Goal: Task Accomplishment & Management: Use online tool/utility

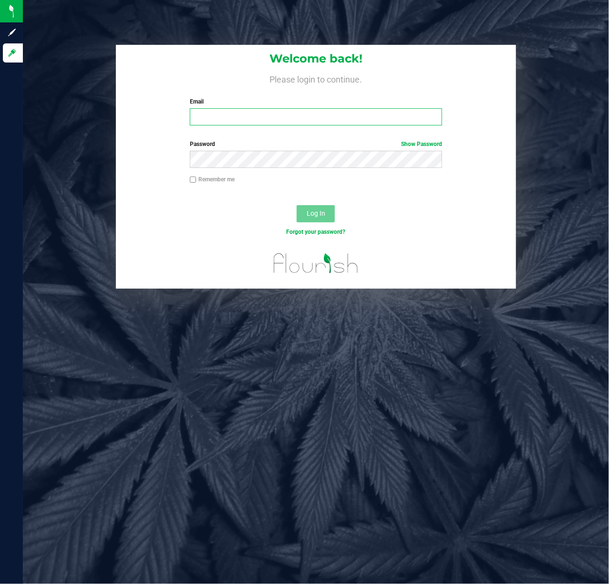
click at [240, 113] on input "Email" at bounding box center [316, 116] width 253 height 17
type input "[EMAIL_ADDRESS][DOMAIN_NAME]"
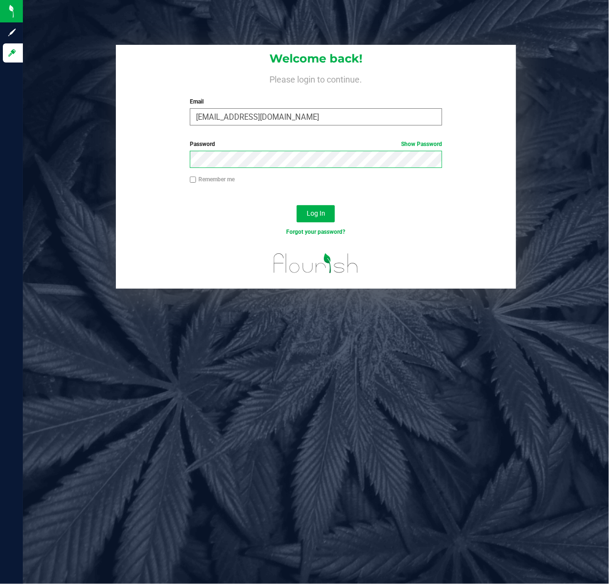
click at [297, 205] on button "Log In" at bounding box center [316, 213] width 38 height 17
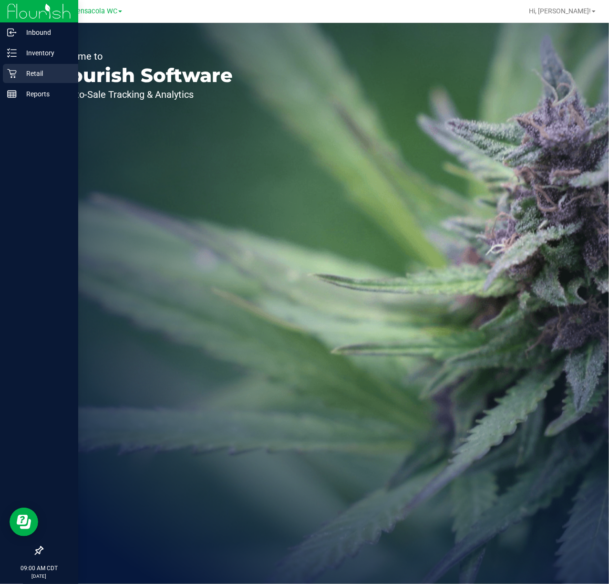
click at [15, 72] on icon at bounding box center [12, 74] width 10 height 10
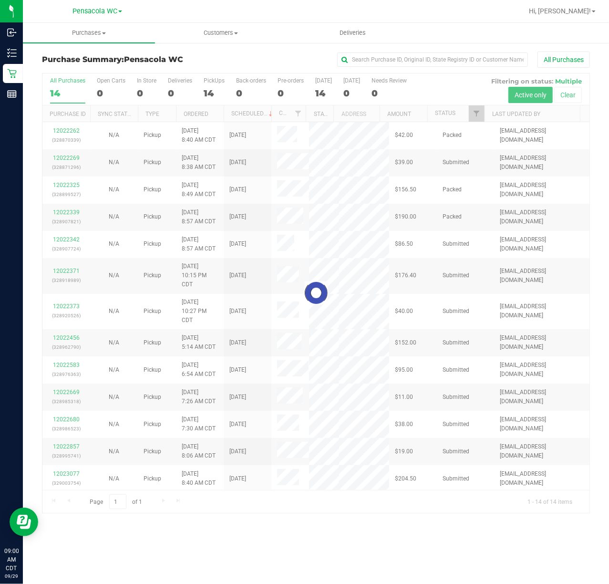
click at [478, 113] on div at bounding box center [315, 292] width 547 height 439
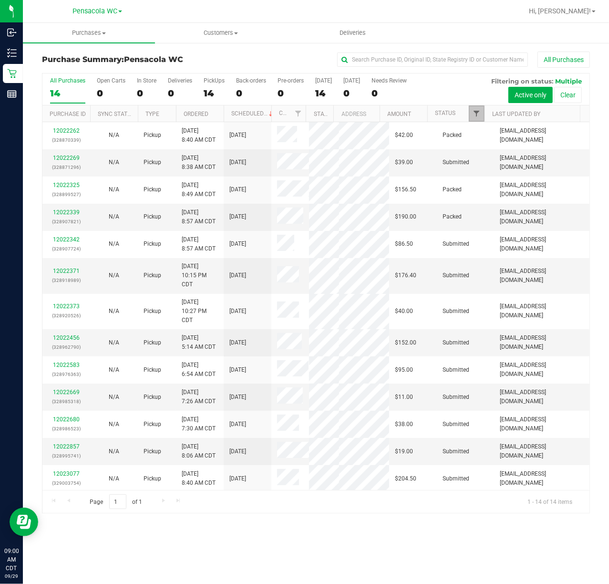
click at [480, 114] on span "Filter" at bounding box center [477, 114] width 8 height 8
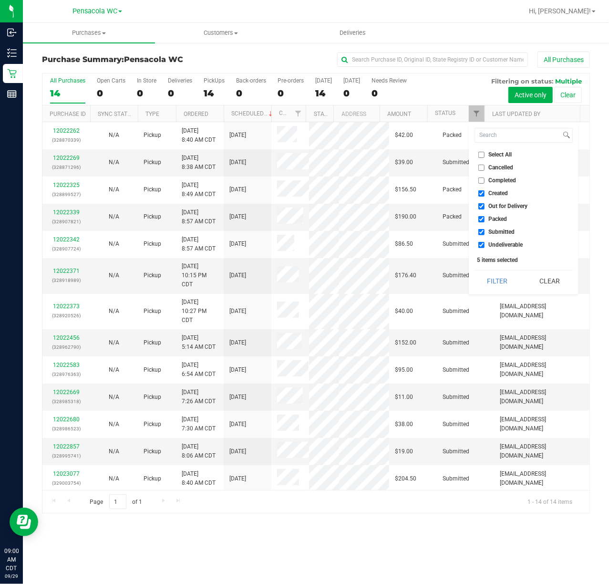
click at [503, 155] on span "Select All" at bounding box center [500, 155] width 23 height 6
click at [484, 155] on input "Select All" at bounding box center [481, 155] width 6 height 6
checkbox input "true"
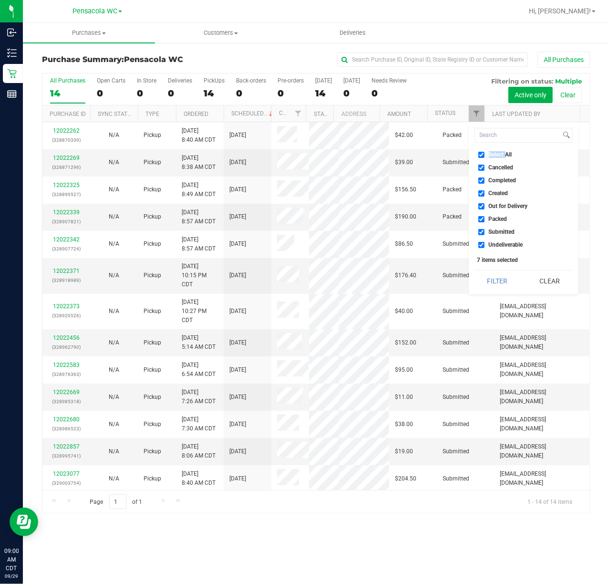
click at [503, 155] on span "Select All" at bounding box center [500, 155] width 23 height 6
click at [484, 155] on input "Select All" at bounding box center [481, 155] width 6 height 6
checkbox input "false"
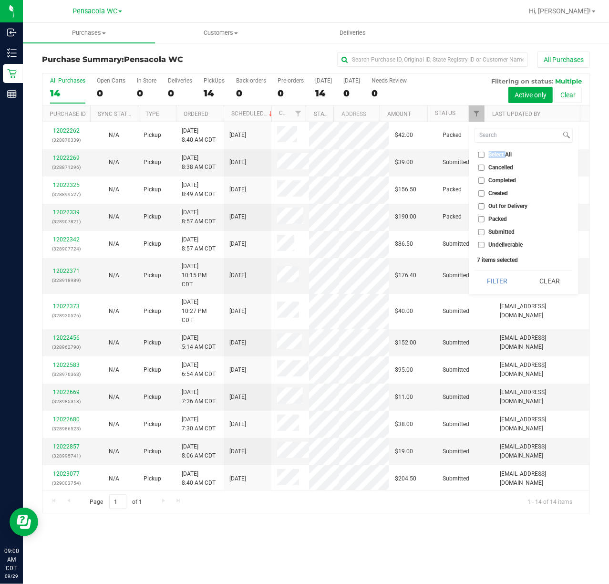
checkbox input "false"
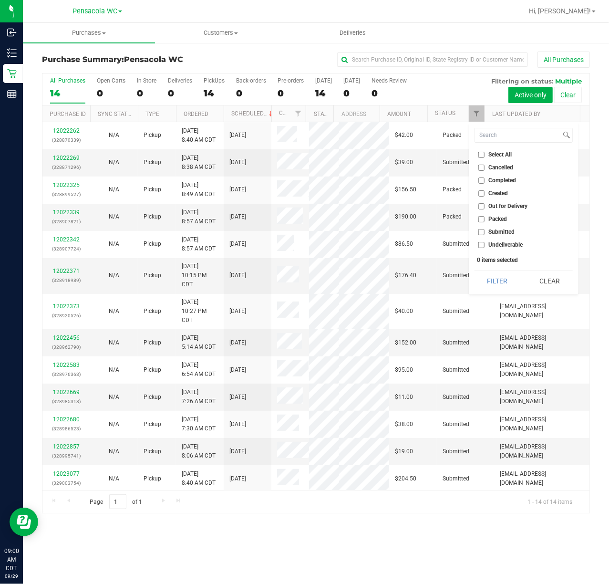
click at [511, 234] on span "Submitted" at bounding box center [502, 232] width 26 height 6
click at [484, 234] on input "Submitted" at bounding box center [481, 232] width 6 height 6
checkbox input "true"
click at [494, 292] on div "Select All Cancelled Completed Created Out for Delivery Packed Submitted Undeli…" at bounding box center [524, 208] width 110 height 172
click at [496, 282] on button "Filter" at bounding box center [497, 280] width 46 height 21
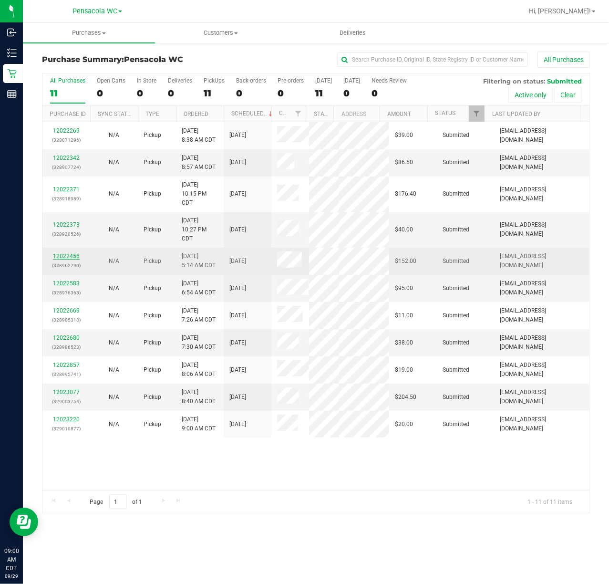
click at [76, 253] on link "12022456" at bounding box center [66, 256] width 27 height 7
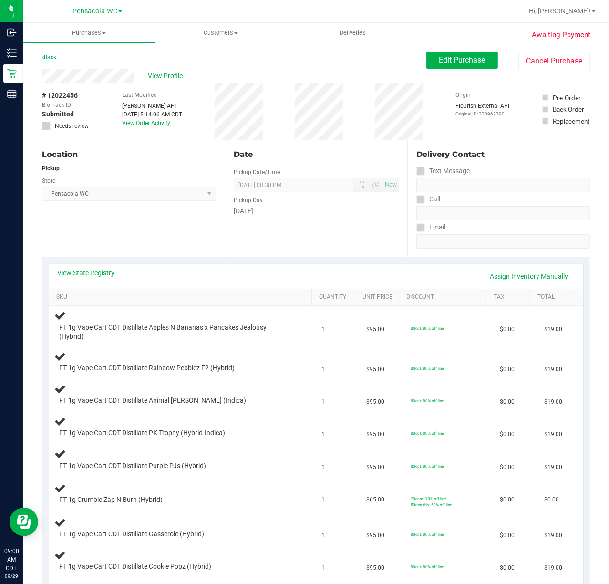
scroll to position [127, 0]
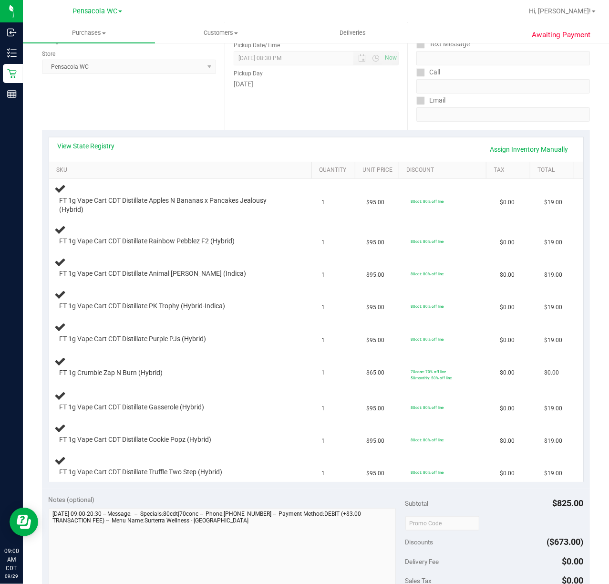
click at [140, 113] on div "Location Pickup Store Pensacola WC Select Store [PERSON_NAME][GEOGRAPHIC_DATA] …" at bounding box center [133, 71] width 183 height 117
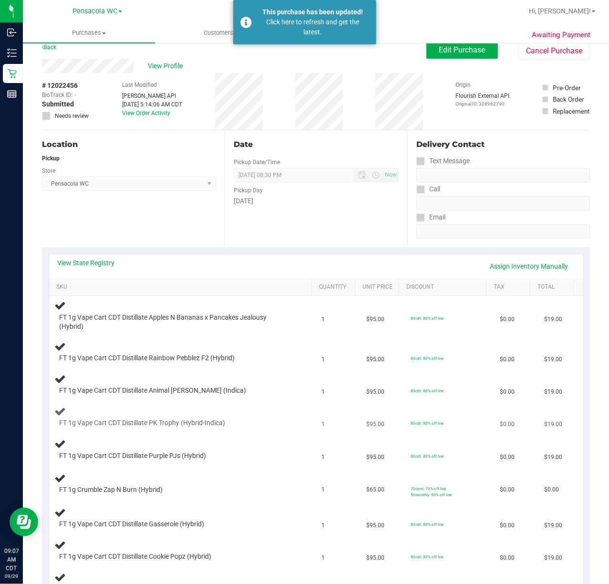
scroll to position [0, 0]
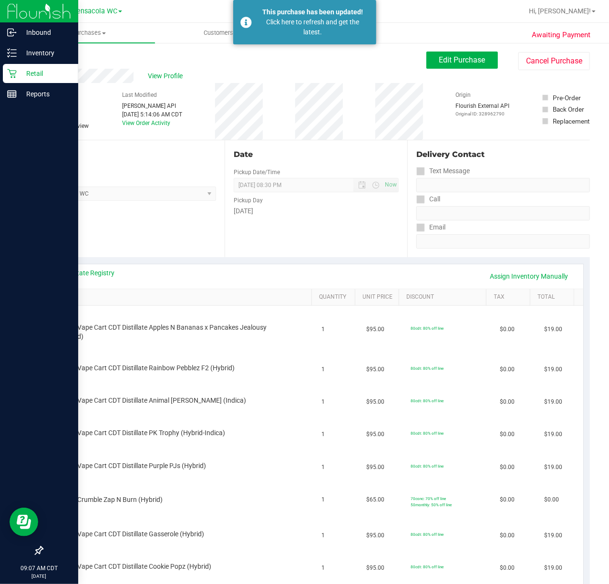
click at [12, 77] on icon at bounding box center [12, 74] width 10 height 10
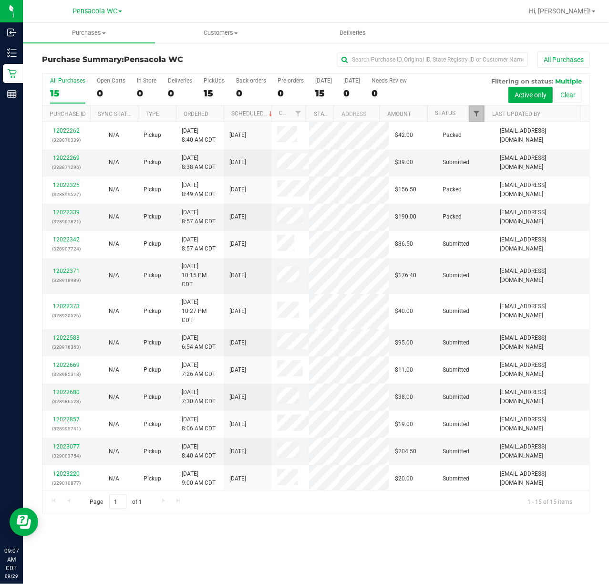
click at [475, 115] on span "Filter" at bounding box center [477, 114] width 8 height 8
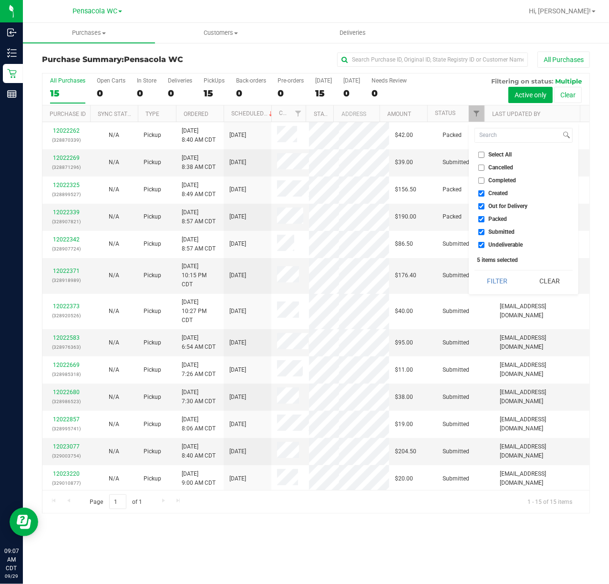
click at [498, 152] on span "Select All" at bounding box center [500, 155] width 23 height 6
click at [484, 152] on input "Select All" at bounding box center [481, 155] width 6 height 6
checkbox input "true"
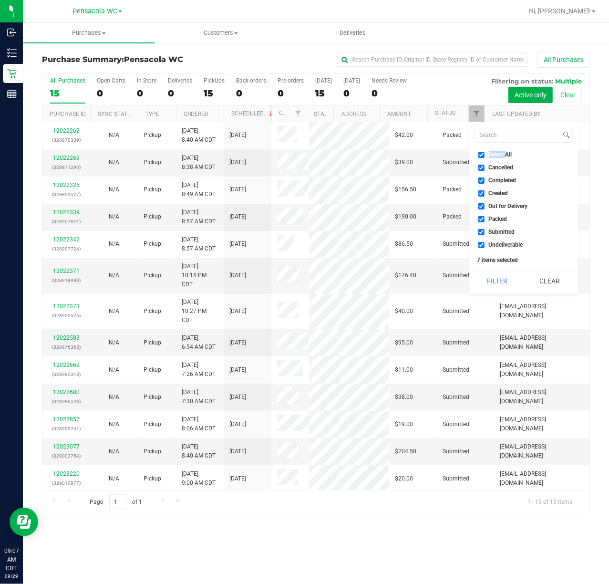
click at [498, 152] on span "Select All" at bounding box center [500, 155] width 23 height 6
click at [484, 152] on input "Select All" at bounding box center [481, 155] width 6 height 6
checkbox input "false"
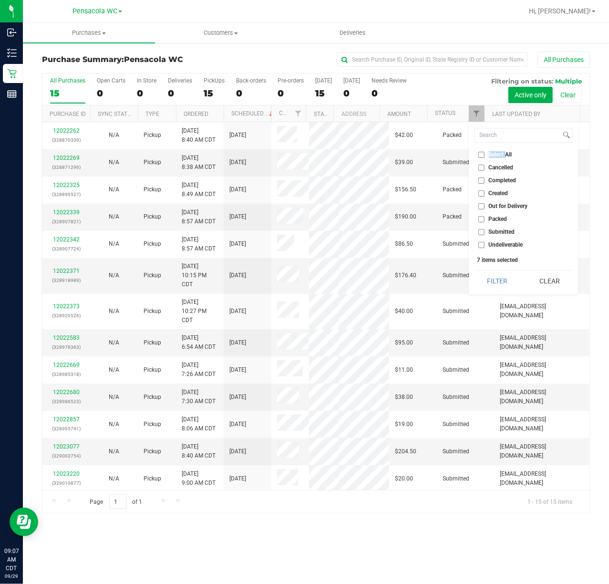
checkbox input "false"
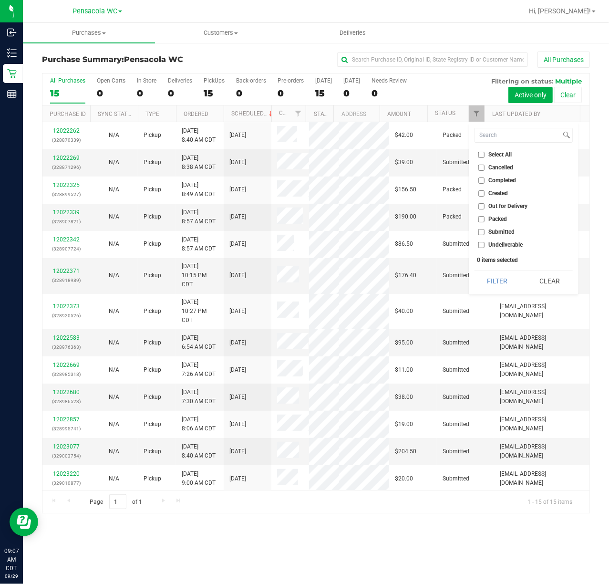
click at [506, 234] on span "Submitted" at bounding box center [502, 232] width 26 height 6
click at [484, 234] on input "Submitted" at bounding box center [481, 232] width 6 height 6
checkbox input "true"
click at [504, 279] on button "Filter" at bounding box center [497, 280] width 46 height 21
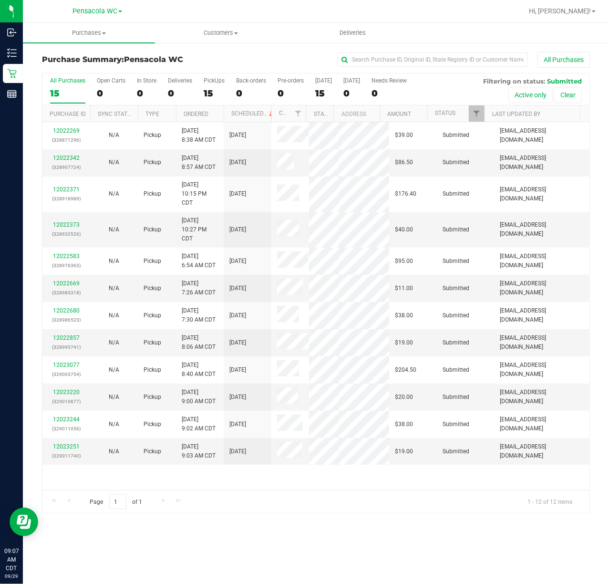
click at [216, 113] on th "Ordered" at bounding box center [200, 113] width 48 height 17
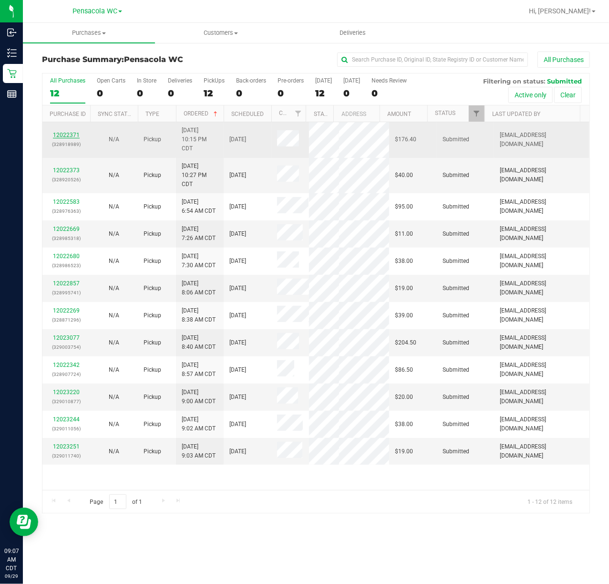
click at [66, 134] on link "12022371" at bounding box center [66, 135] width 27 height 7
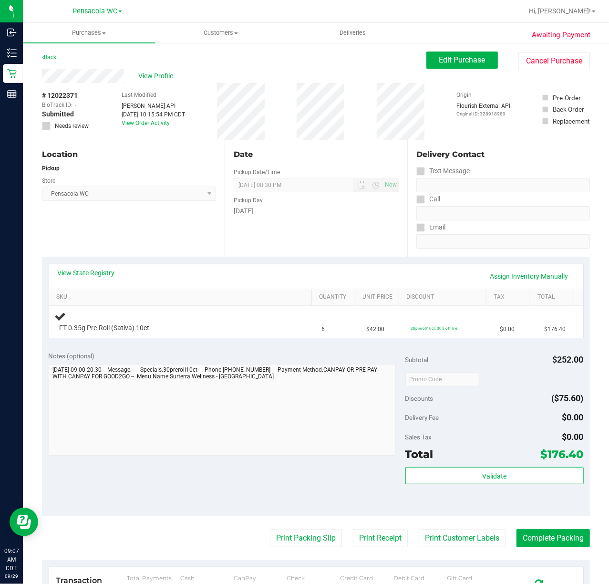
click at [92, 276] on link "View State Registry" at bounding box center [86, 273] width 57 height 10
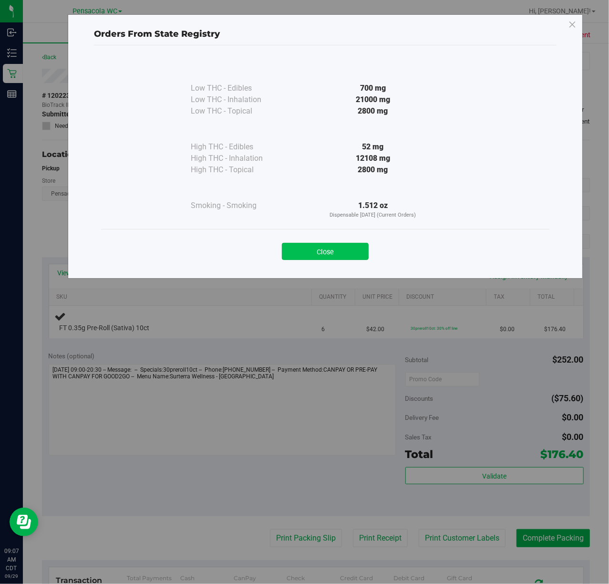
click at [330, 250] on button "Close" at bounding box center [325, 251] width 87 height 17
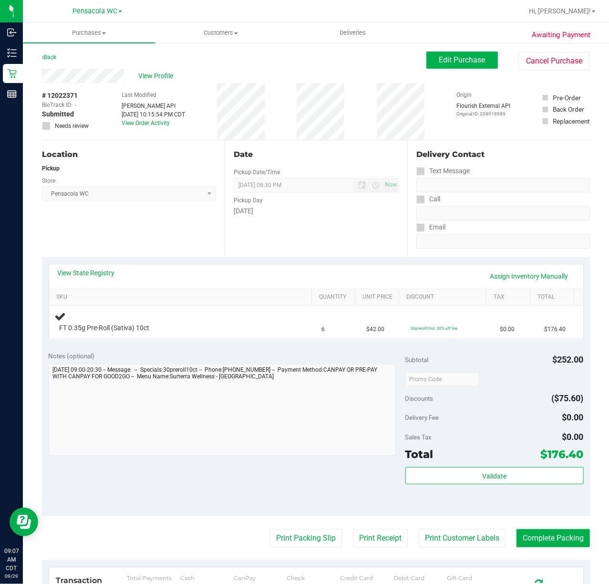
click at [189, 245] on div "Location Pickup Store Pensacola WC Select Store [PERSON_NAME][GEOGRAPHIC_DATA] …" at bounding box center [133, 198] width 183 height 117
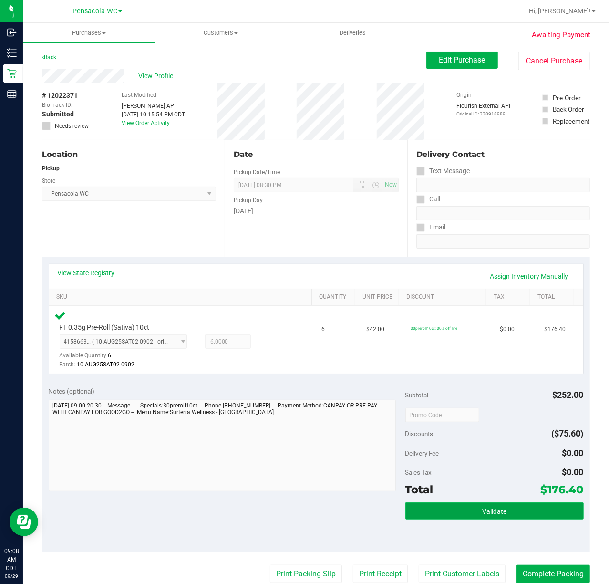
click at [460, 517] on button "Validate" at bounding box center [494, 510] width 178 height 17
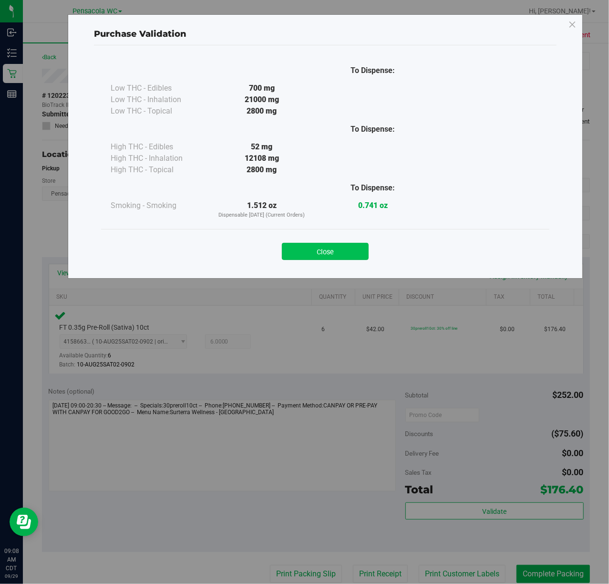
click at [336, 249] on button "Close" at bounding box center [325, 251] width 87 height 17
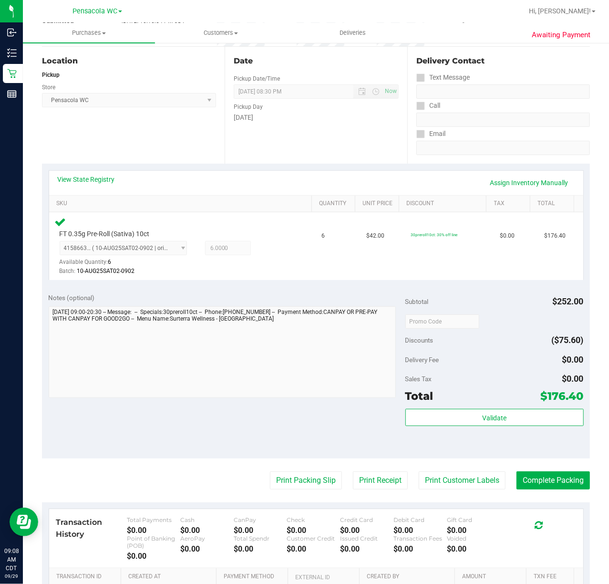
scroll to position [101, 0]
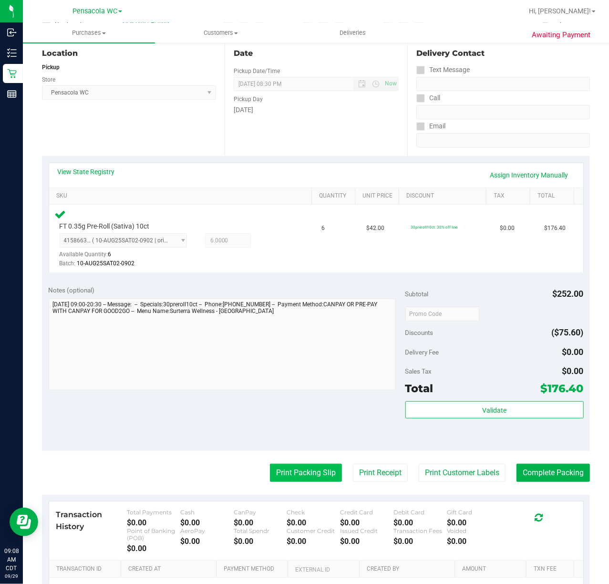
click at [289, 469] on button "Print Packing Slip" at bounding box center [306, 472] width 72 height 18
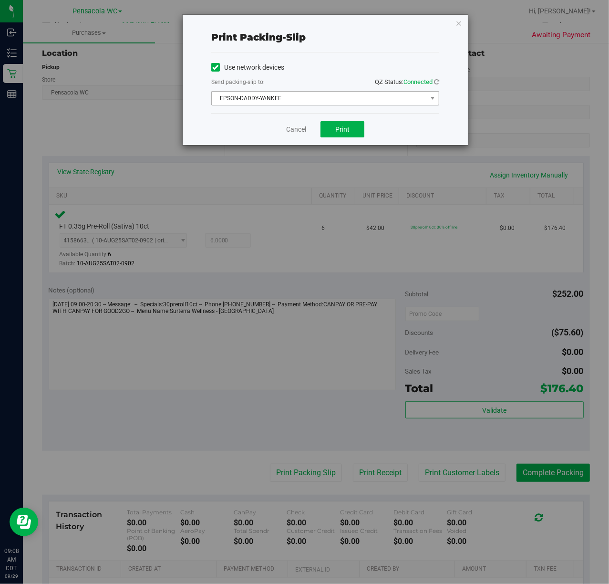
click at [341, 101] on span "EPSON-DADDY-YANKEE" at bounding box center [319, 98] width 215 height 13
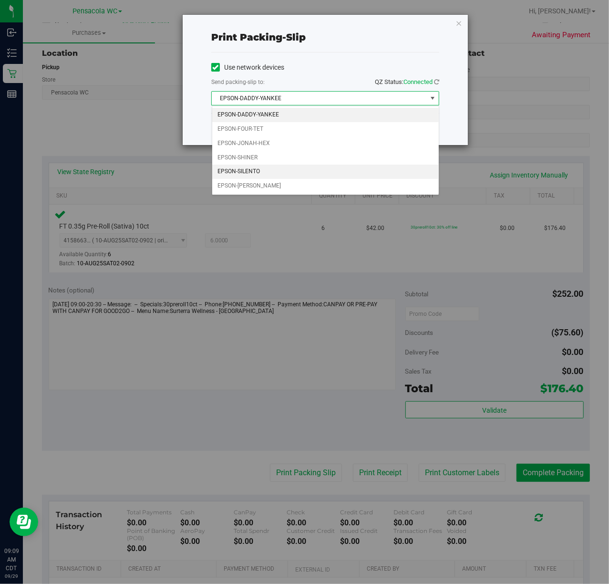
click at [266, 172] on li "EPSON-SILENTO" at bounding box center [325, 172] width 226 height 14
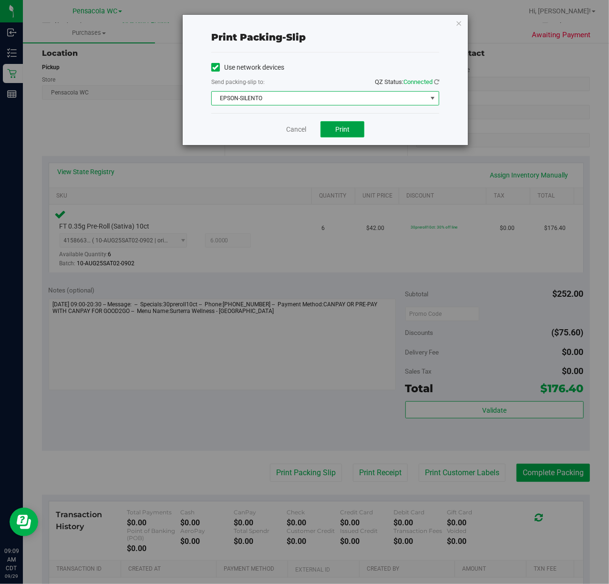
click at [348, 133] on span "Print" at bounding box center [342, 129] width 14 height 8
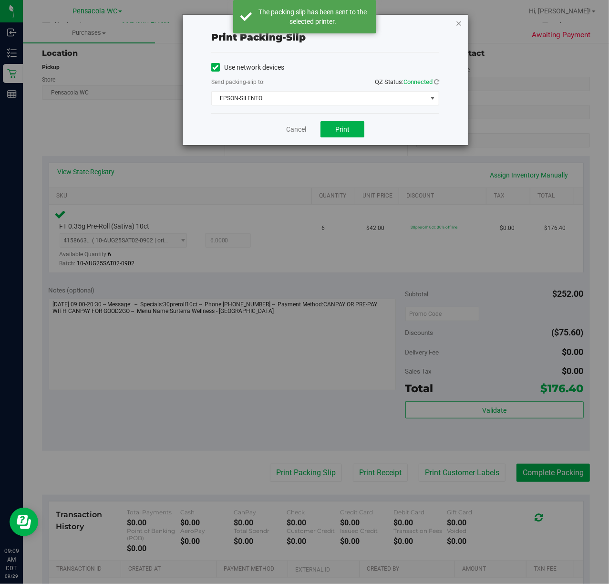
click at [458, 22] on icon "button" at bounding box center [458, 22] width 7 height 11
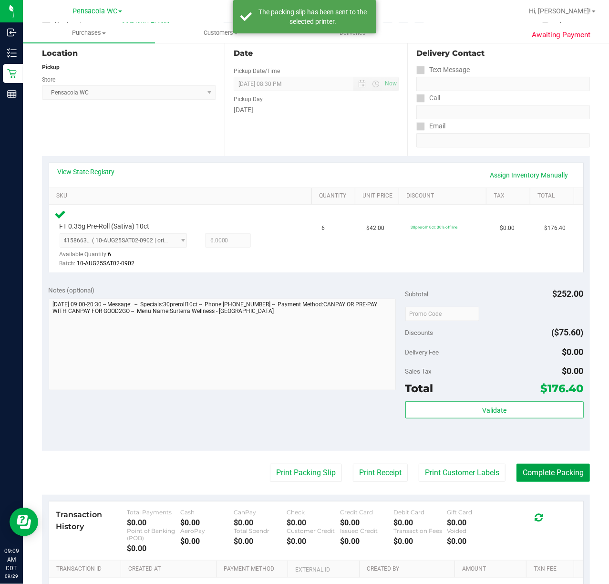
click at [543, 470] on button "Complete Packing" at bounding box center [552, 472] width 73 height 18
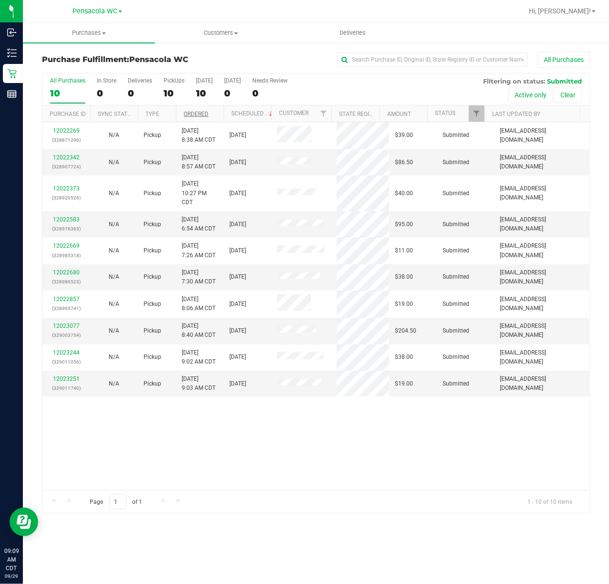
click at [202, 113] on link "Ordered" at bounding box center [196, 114] width 25 height 7
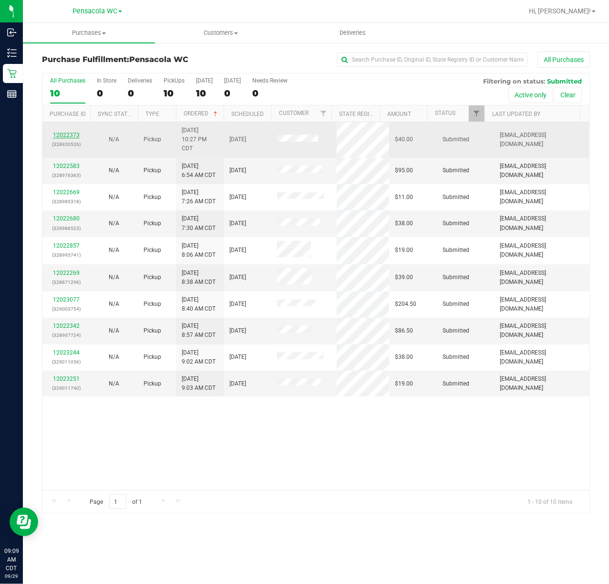
click at [62, 134] on link "12022373" at bounding box center [66, 135] width 27 height 7
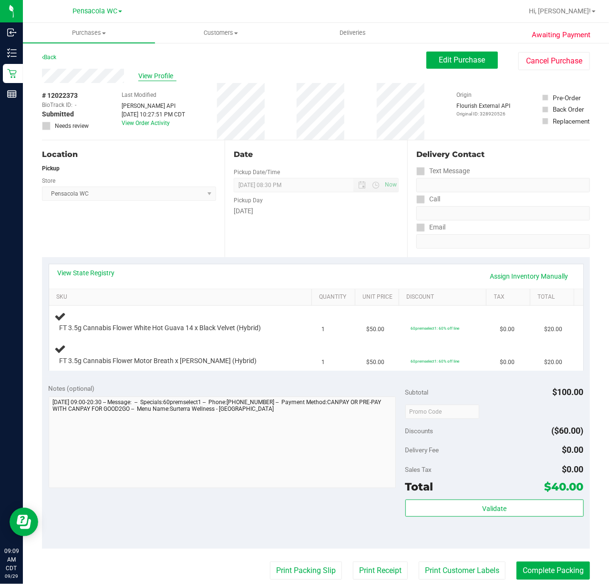
click at [157, 75] on span "View Profile" at bounding box center [157, 76] width 38 height 10
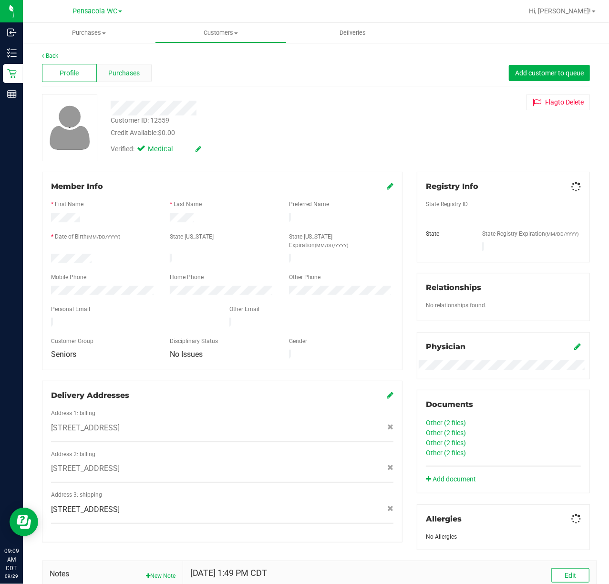
click at [123, 72] on span "Purchases" at bounding box center [123, 73] width 31 height 10
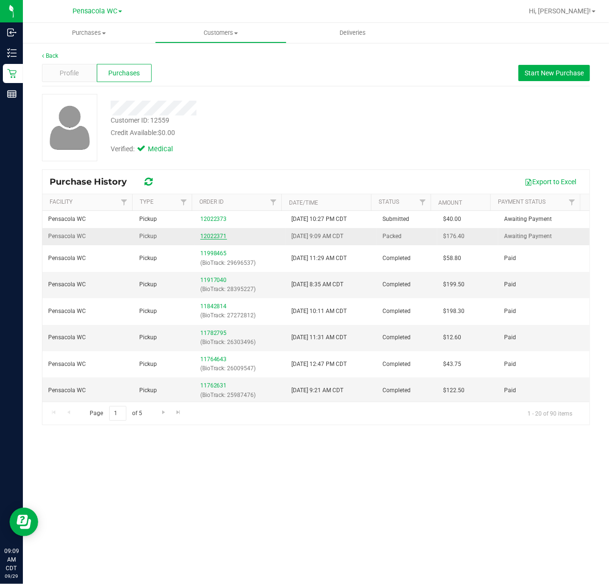
click at [214, 237] on link "12022371" at bounding box center [213, 236] width 27 height 7
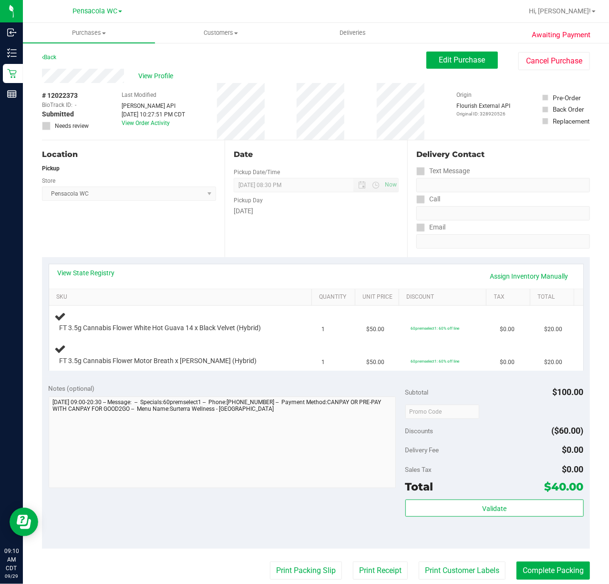
click at [143, 216] on div "Location Pickup Store Pensacola WC Select Store [PERSON_NAME][GEOGRAPHIC_DATA] …" at bounding box center [133, 198] width 183 height 117
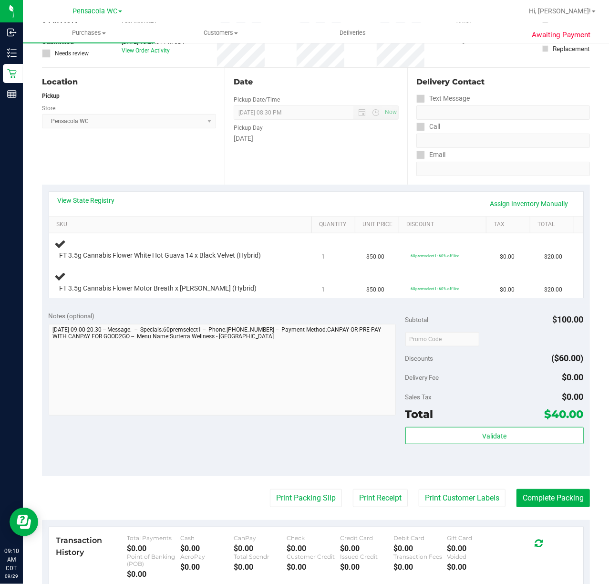
scroll to position [73, 0]
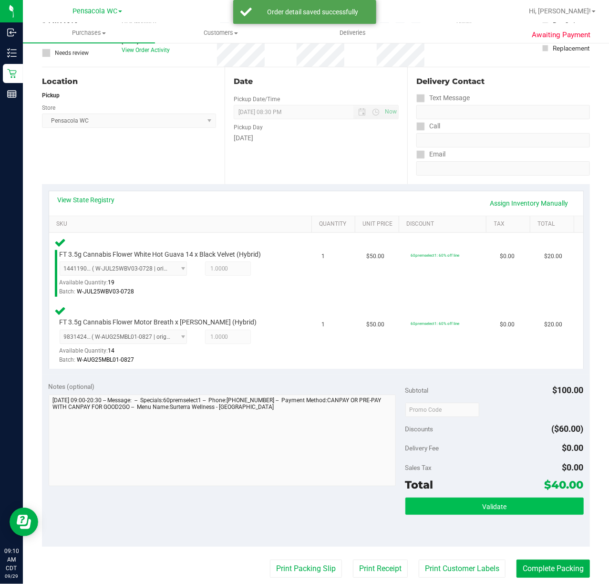
click at [479, 502] on button "Validate" at bounding box center [494, 505] width 178 height 17
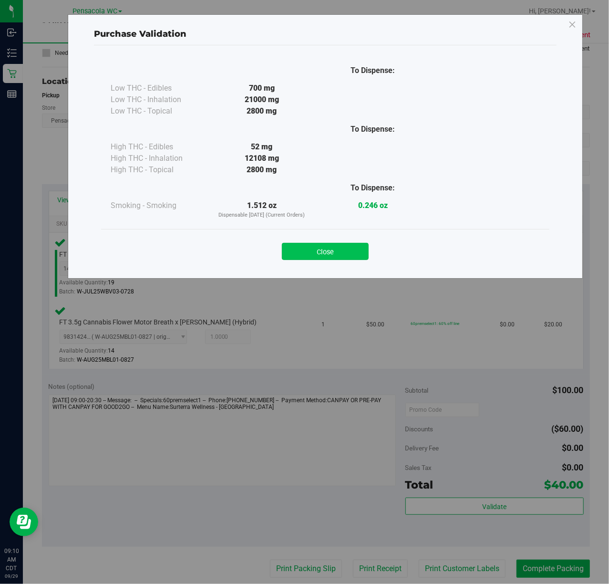
click at [343, 250] on button "Close" at bounding box center [325, 251] width 87 height 17
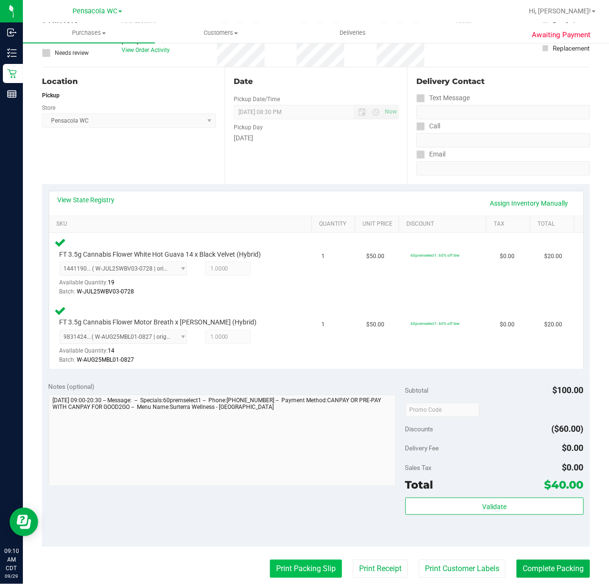
click at [298, 569] on button "Print Packing Slip" at bounding box center [306, 568] width 72 height 18
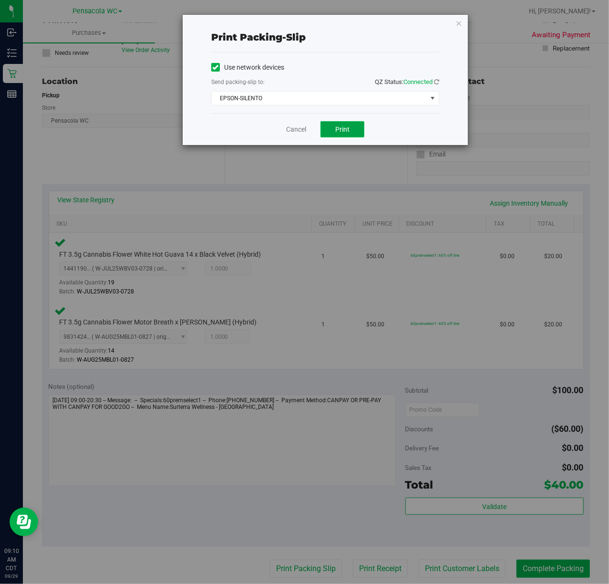
click at [344, 125] on span "Print" at bounding box center [342, 129] width 14 height 8
click at [460, 22] on icon "button" at bounding box center [458, 22] width 7 height 11
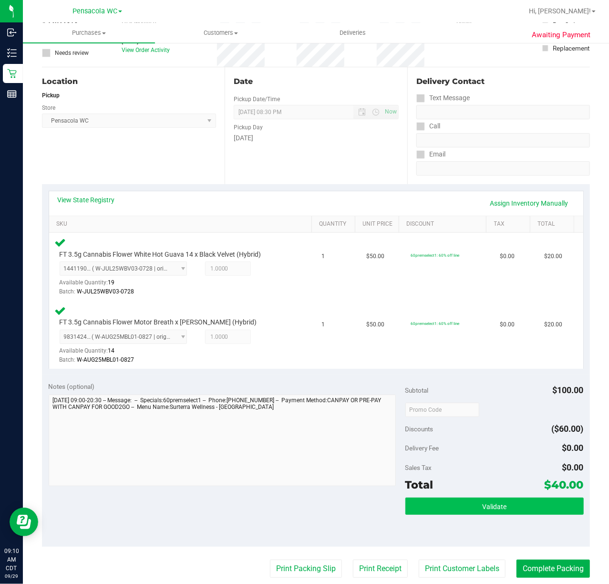
click at [529, 508] on button "Validate" at bounding box center [494, 505] width 178 height 17
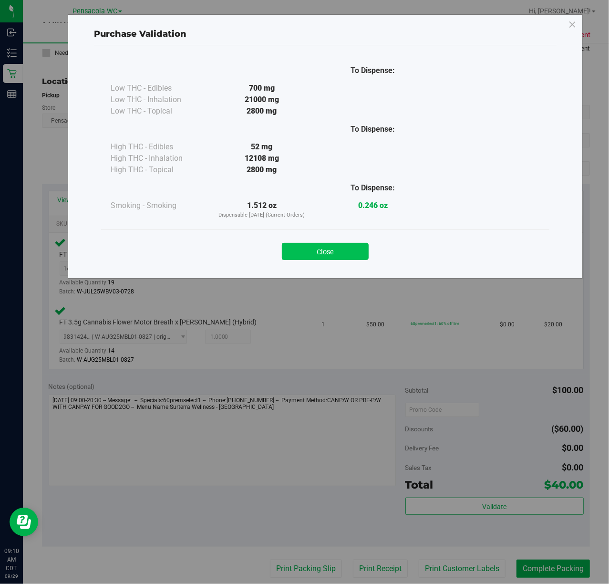
click at [313, 256] on button "Close" at bounding box center [325, 251] width 87 height 17
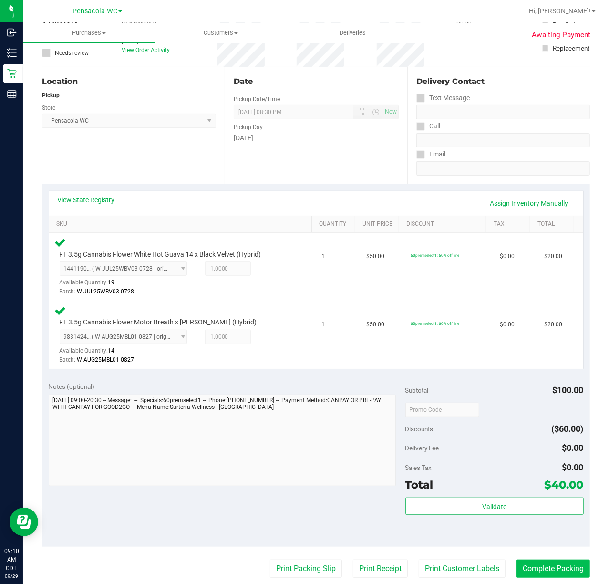
click at [536, 568] on button "Complete Packing" at bounding box center [552, 568] width 73 height 18
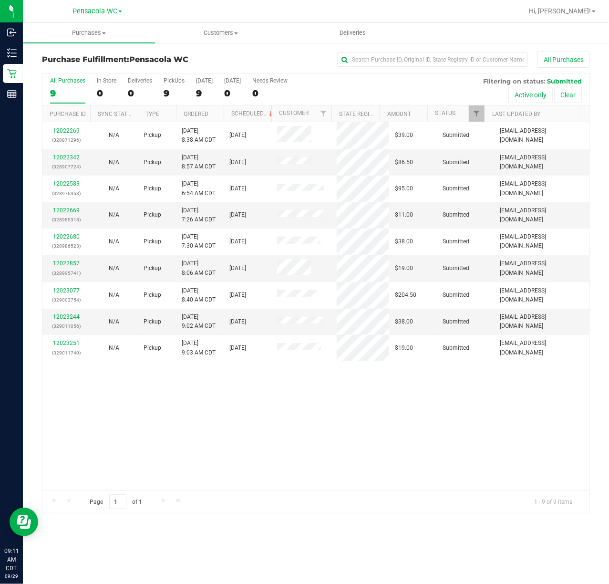
click at [410, 424] on div "12022269 (328871296) N/A Pickup [DATE] 8:38 AM CDT 9/29/2025 $39.00 Submitted […" at bounding box center [315, 306] width 547 height 368
click at [206, 113] on link "Ordered" at bounding box center [196, 114] width 25 height 7
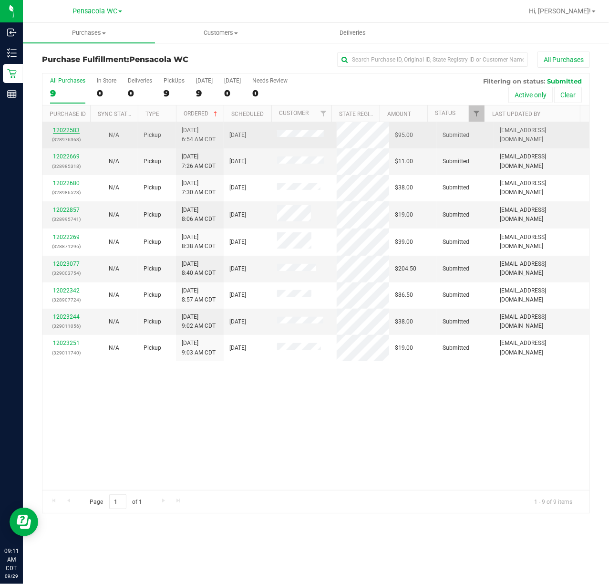
click at [69, 132] on link "12022583" at bounding box center [66, 130] width 27 height 7
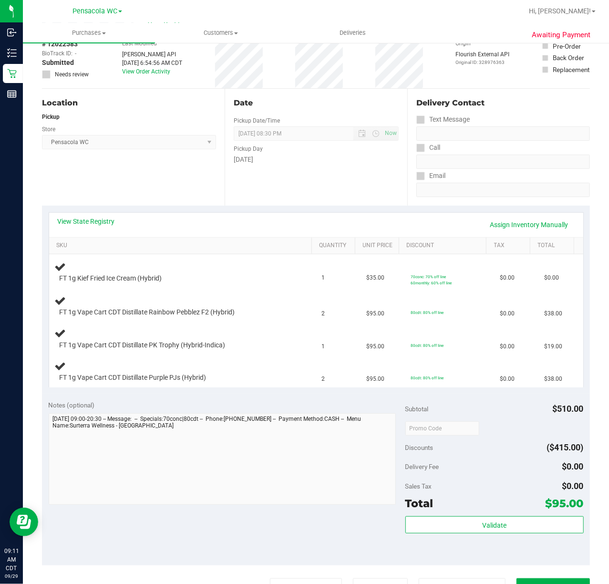
scroll to position [52, 0]
click at [100, 220] on link "View State Registry" at bounding box center [86, 221] width 57 height 10
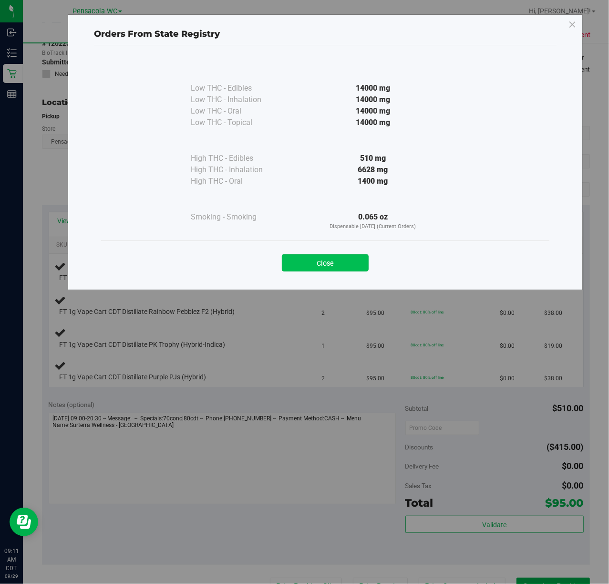
click at [340, 256] on button "Close" at bounding box center [325, 262] width 87 height 17
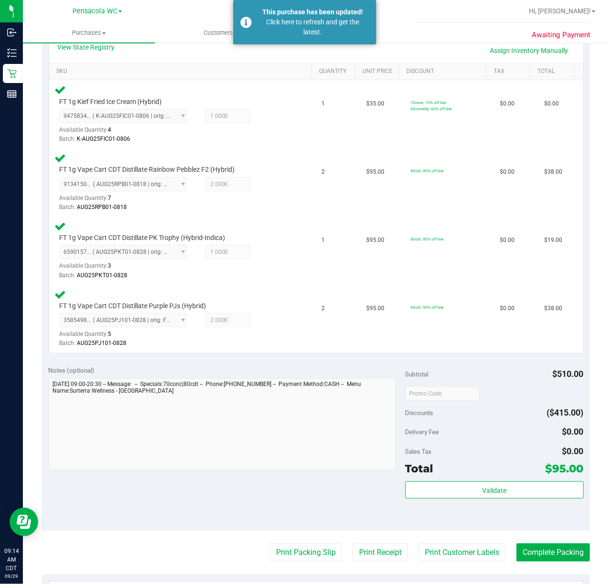
scroll to position [223, 0]
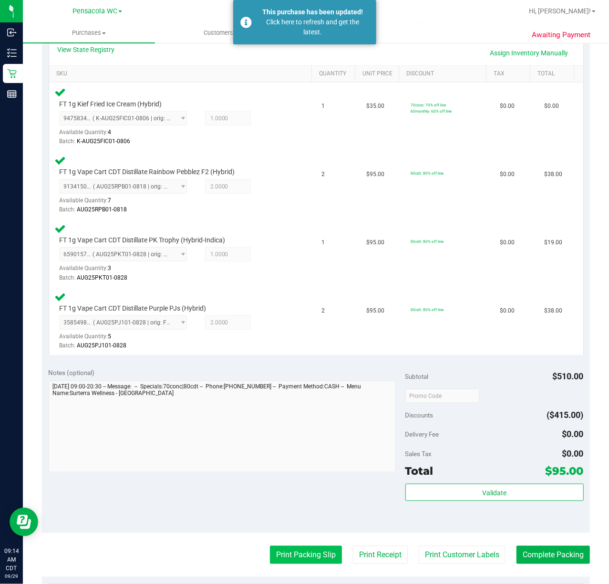
click at [276, 554] on button "Print Packing Slip" at bounding box center [306, 554] width 72 height 18
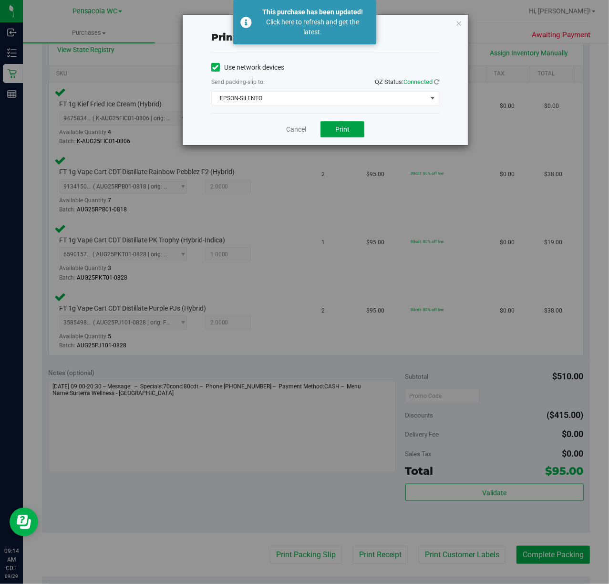
click at [351, 124] on button "Print" at bounding box center [342, 129] width 44 height 16
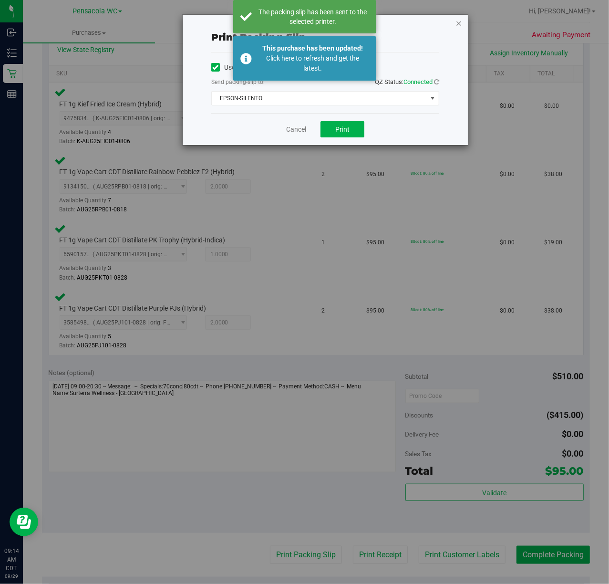
click at [462, 24] on icon "button" at bounding box center [458, 22] width 7 height 11
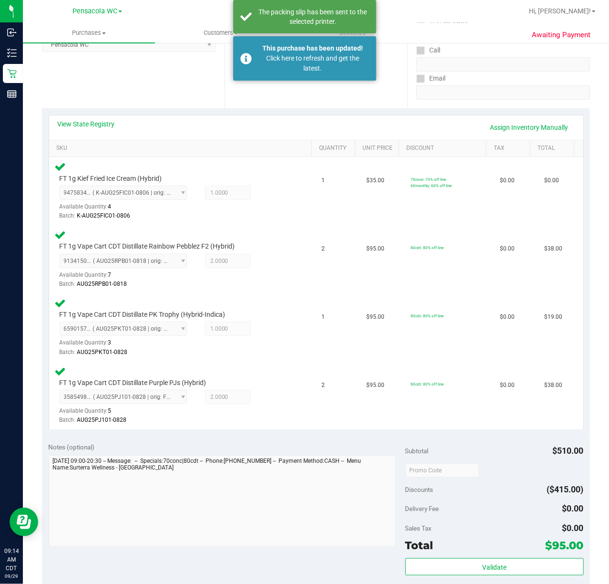
scroll to position [421, 0]
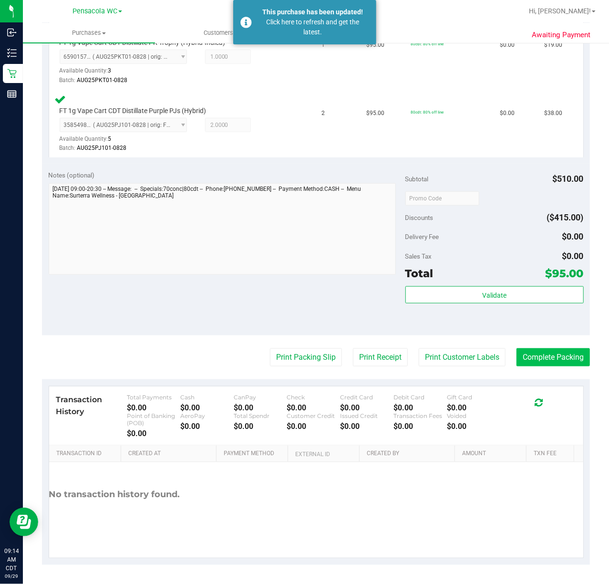
click at [535, 356] on button "Complete Packing" at bounding box center [552, 357] width 73 height 18
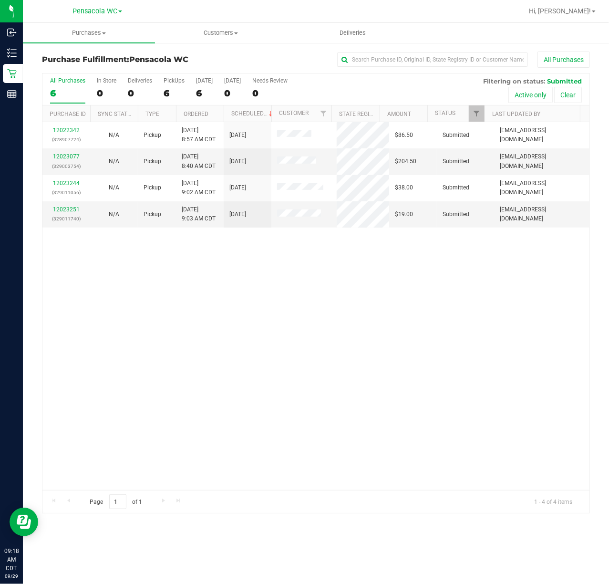
click at [228, 307] on div "12022342 (328907724) N/A Pickup [DATE] 8:57 AM CDT 9/29/2025 $86.50 Submitted […" at bounding box center [315, 306] width 547 height 368
click at [67, 158] on link "12023077" at bounding box center [66, 156] width 27 height 7
click at [180, 393] on div "12022342 (328907724) N/A Pickup [DATE] 8:57 AM CDT 9/29/2025 $86.50 Submitted […" at bounding box center [315, 306] width 547 height 368
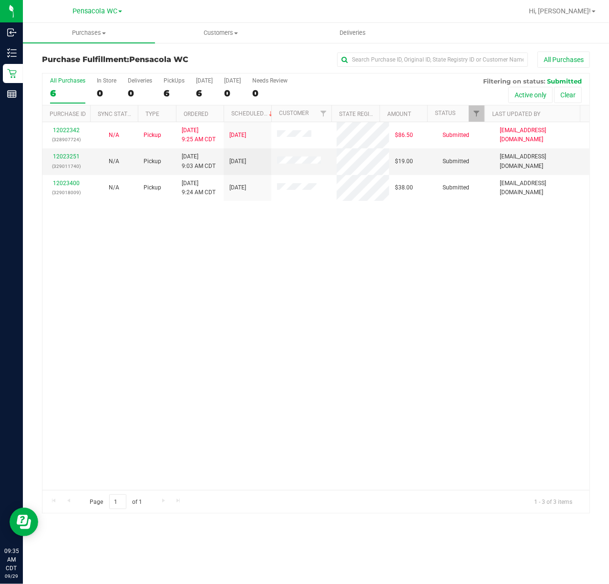
drag, startPoint x: 254, startPoint y: 402, endPoint x: 260, endPoint y: 389, distance: 14.9
click at [260, 389] on div "12022342 (328907724) N/A Pickup [DATE] 9:25 AM CDT 9/29/2025 $86.50 Submitted […" at bounding box center [315, 306] width 547 height 368
click at [220, 334] on div "12022342 (328907724) N/A Pickup [DATE] 9:25 AM CDT 9/29/2025 $86.50 Submitted […" at bounding box center [315, 306] width 547 height 368
click at [63, 156] on link "12023251" at bounding box center [66, 156] width 27 height 7
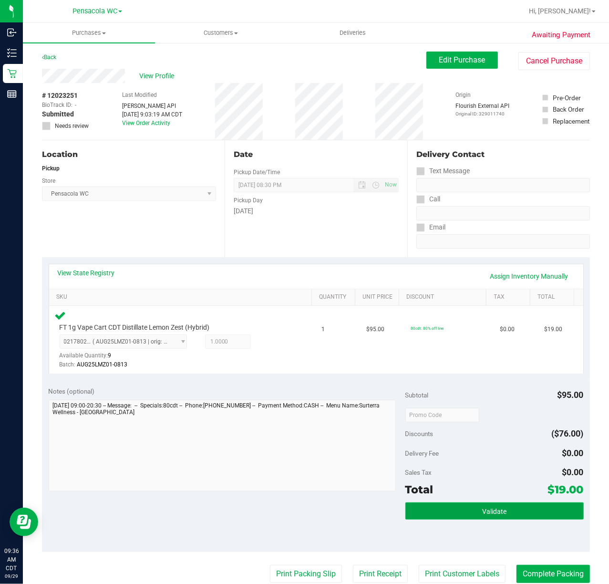
click at [449, 515] on button "Validate" at bounding box center [494, 510] width 178 height 17
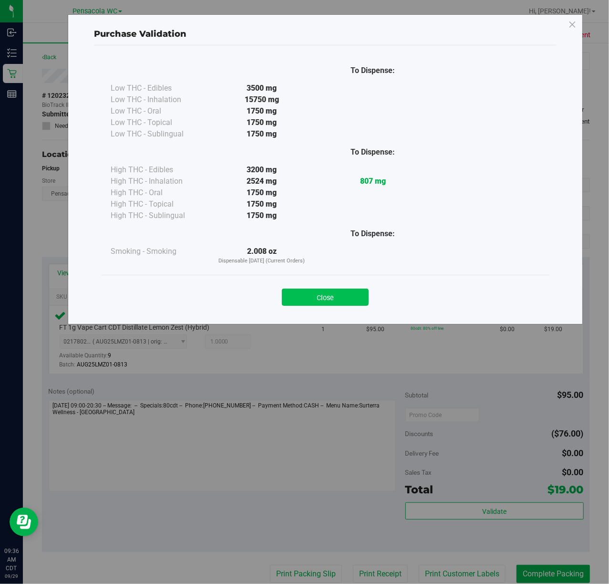
click at [319, 303] on button "Close" at bounding box center [325, 296] width 87 height 17
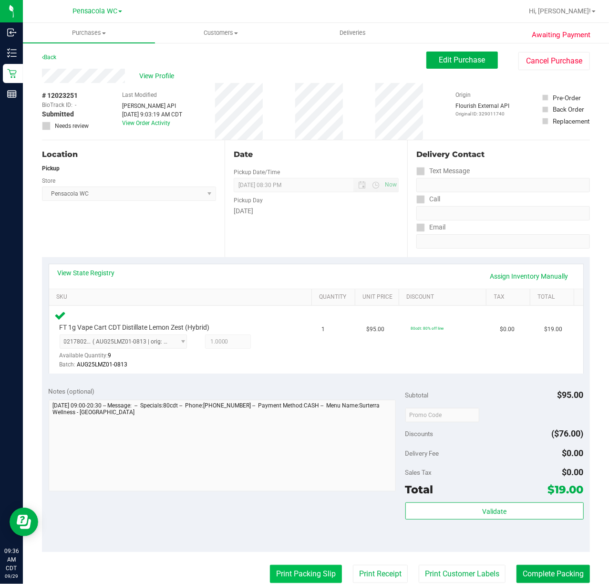
click at [291, 573] on button "Print Packing Slip" at bounding box center [306, 574] width 72 height 18
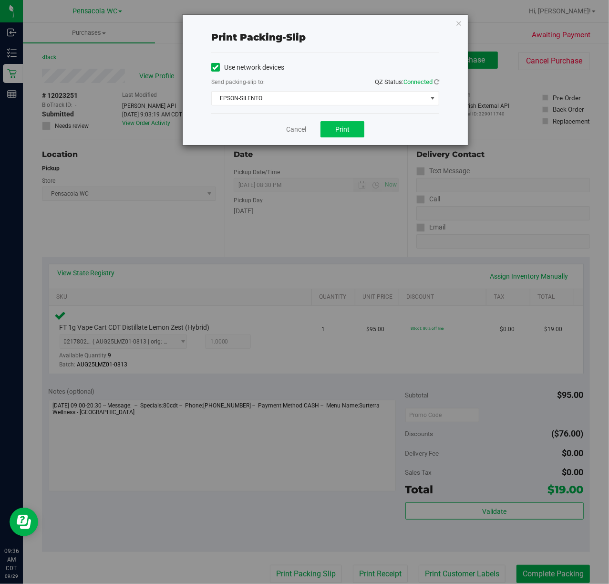
click at [344, 132] on span "Print" at bounding box center [342, 129] width 14 height 8
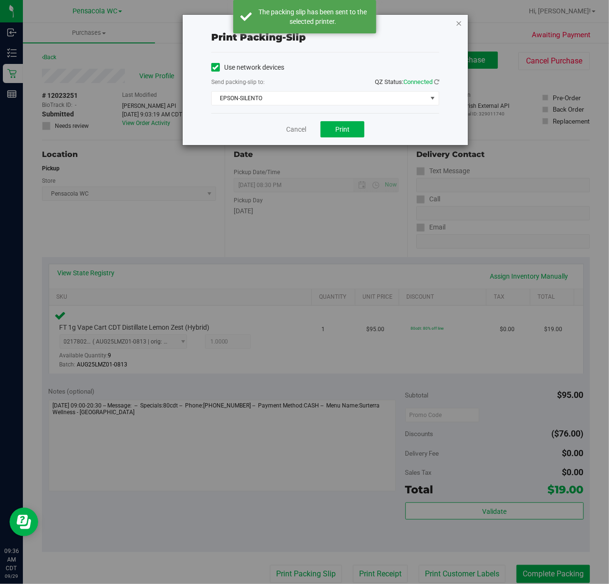
click at [458, 22] on icon "button" at bounding box center [458, 22] width 7 height 11
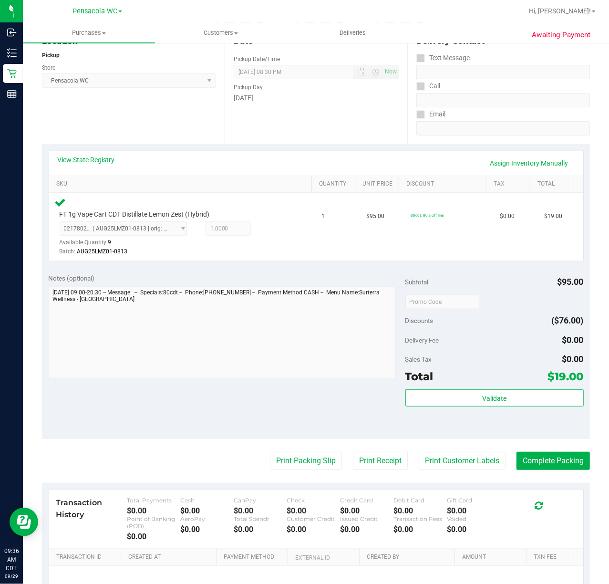
scroll to position [147, 0]
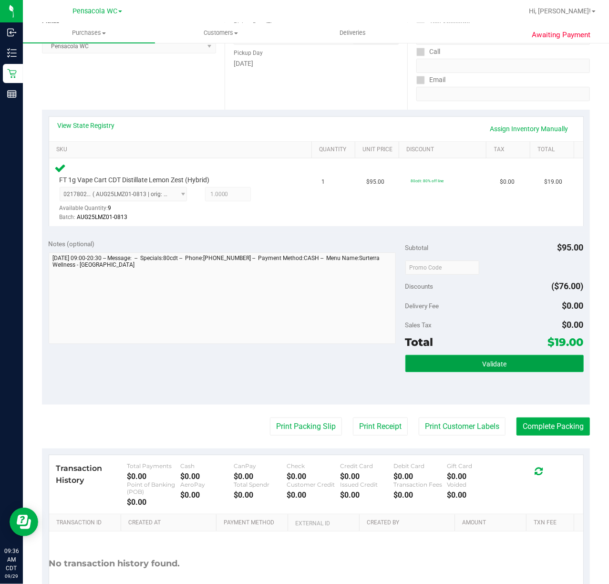
click at [475, 358] on button "Validate" at bounding box center [494, 363] width 178 height 17
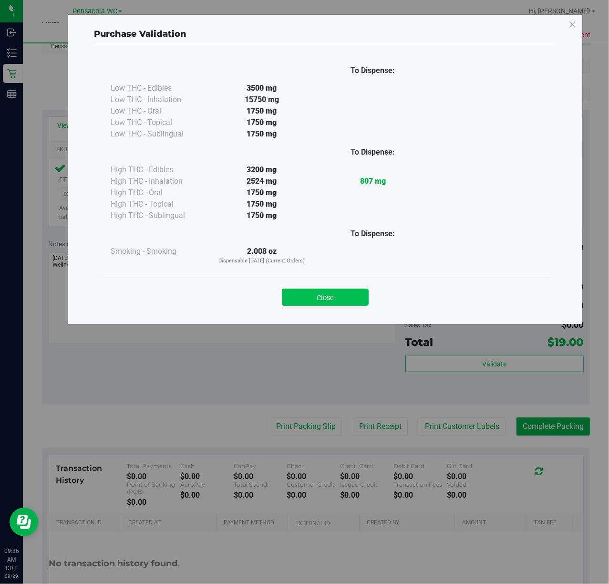
click at [328, 302] on button "Close" at bounding box center [325, 296] width 87 height 17
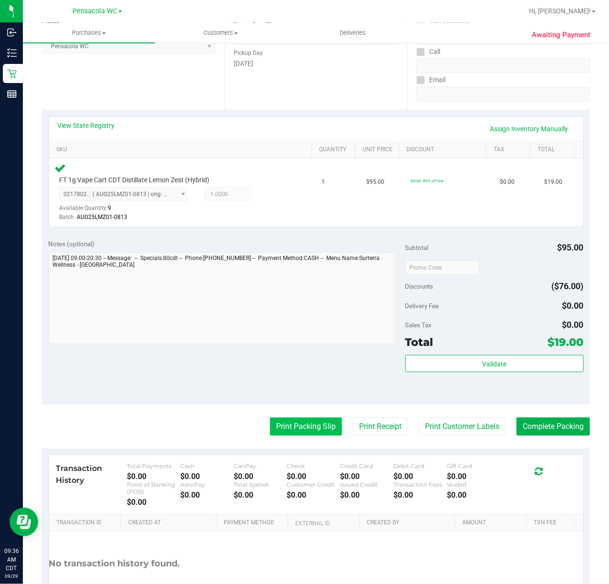
click at [295, 421] on button "Print Packing Slip" at bounding box center [306, 426] width 72 height 18
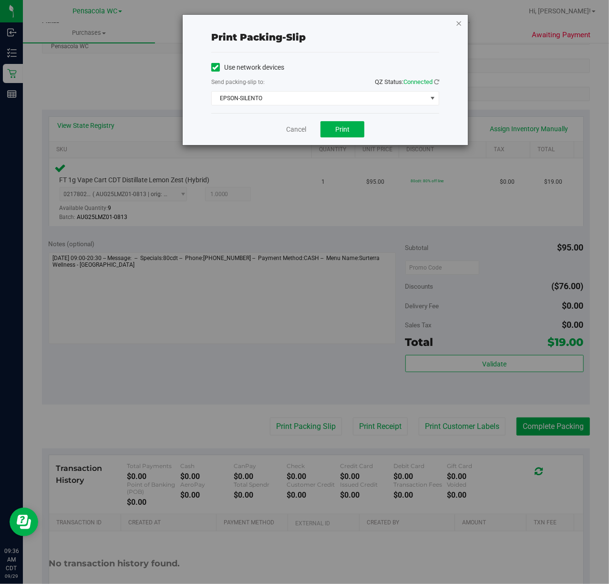
click at [458, 27] on icon "button" at bounding box center [458, 22] width 7 height 11
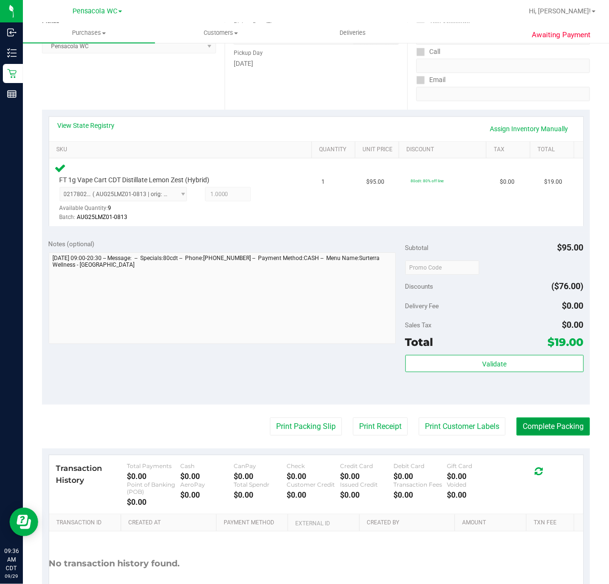
click at [548, 425] on button "Complete Packing" at bounding box center [552, 426] width 73 height 18
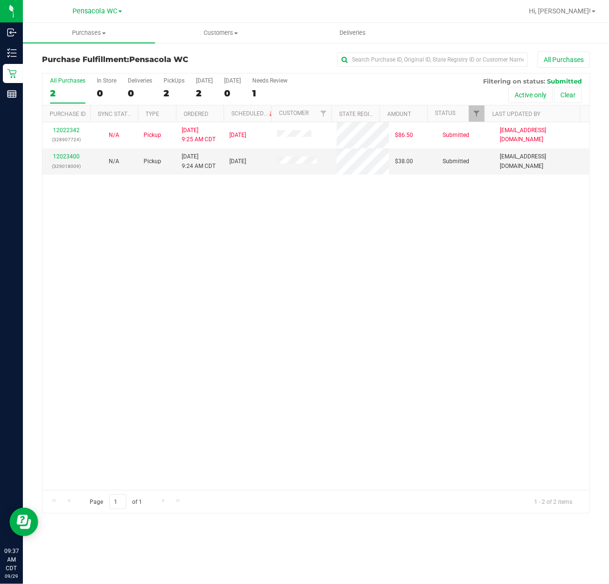
click at [381, 334] on div "12022342 (328907724) N/A Pickup [DATE] 9:25 AM CDT 9/29/2025 $86.50 Submitted […" at bounding box center [315, 306] width 547 height 368
click at [60, 157] on link "12023400" at bounding box center [66, 156] width 27 height 7
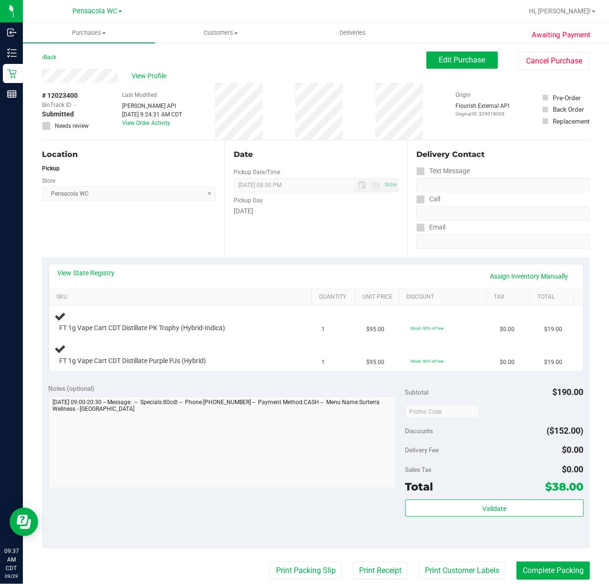
click at [153, 227] on div "Location Pickup Store Pensacola WC Select Store [PERSON_NAME][GEOGRAPHIC_DATA] …" at bounding box center [133, 198] width 183 height 117
click at [93, 275] on link "View State Registry" at bounding box center [86, 273] width 57 height 10
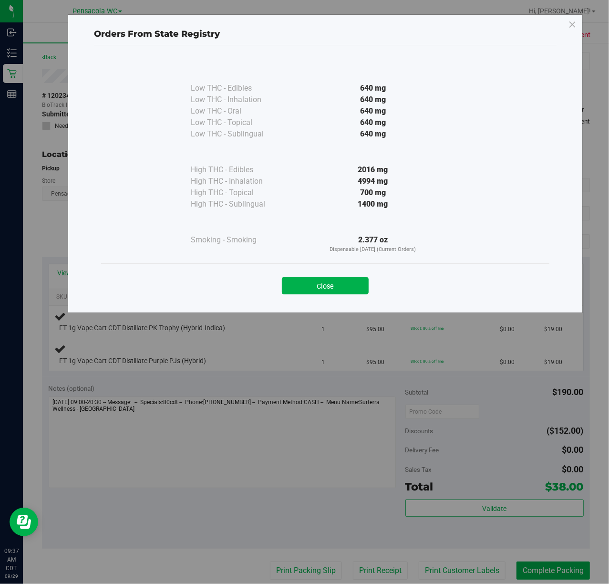
click at [323, 298] on div "Close" at bounding box center [325, 282] width 448 height 39
click at [323, 291] on button "Close" at bounding box center [325, 285] width 87 height 17
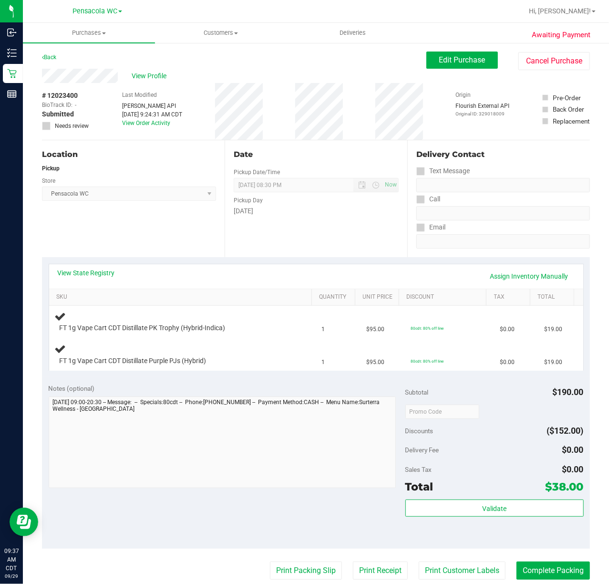
click at [131, 247] on div "Location Pickup Store Pensacola WC Select Store [PERSON_NAME][GEOGRAPHIC_DATA] …" at bounding box center [133, 198] width 183 height 117
click at [426, 51] on button "Edit Purchase" at bounding box center [462, 59] width 72 height 17
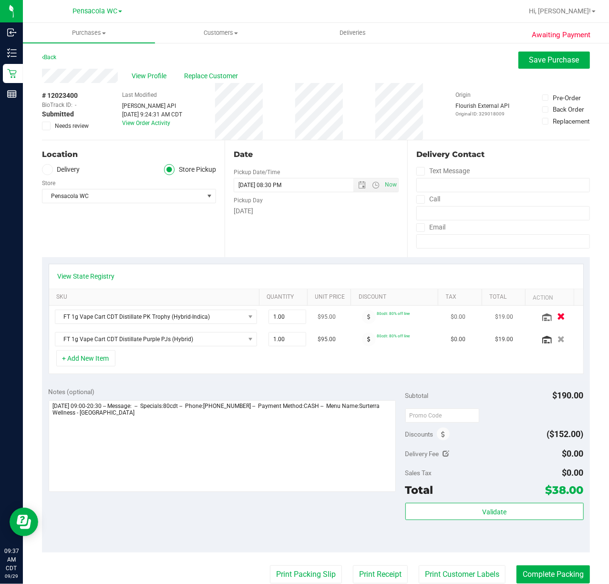
click at [557, 318] on icon "button" at bounding box center [561, 316] width 8 height 7
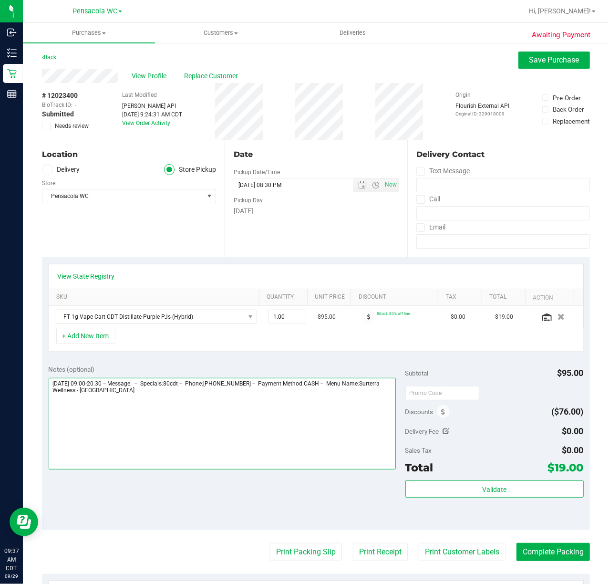
click at [217, 444] on textarea at bounding box center [222, 424] width 347 height 92
type textarea "[DATE] 09:00-20:30 -- Message: -- Specials:80cdt -- Phone:[PHONE_NUMBER] -- Pay…"
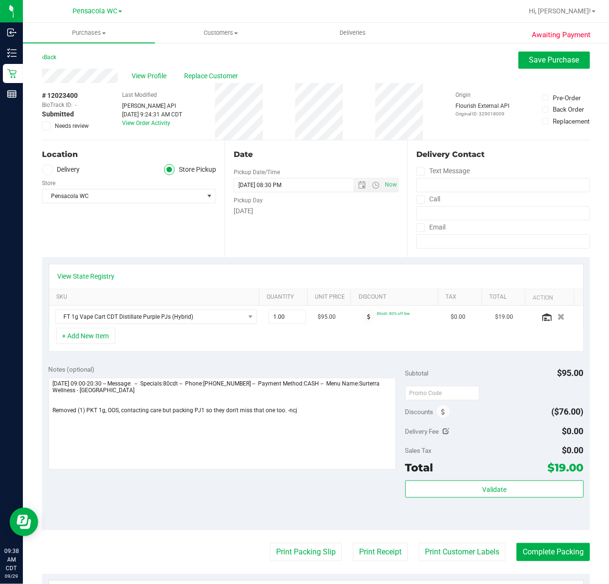
click at [75, 127] on span "Needs review" at bounding box center [72, 126] width 34 height 9
click at [0, 0] on input "Needs review" at bounding box center [0, 0] width 0 height 0
click at [552, 60] on span "Save Purchase" at bounding box center [554, 59] width 50 height 9
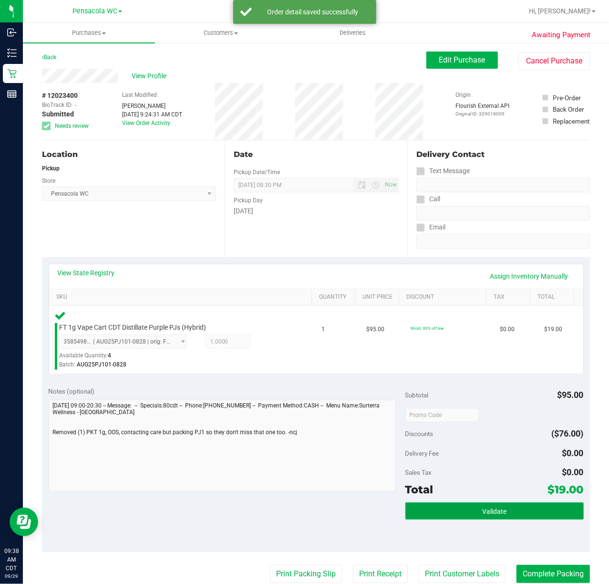
click at [441, 515] on button "Validate" at bounding box center [494, 510] width 178 height 17
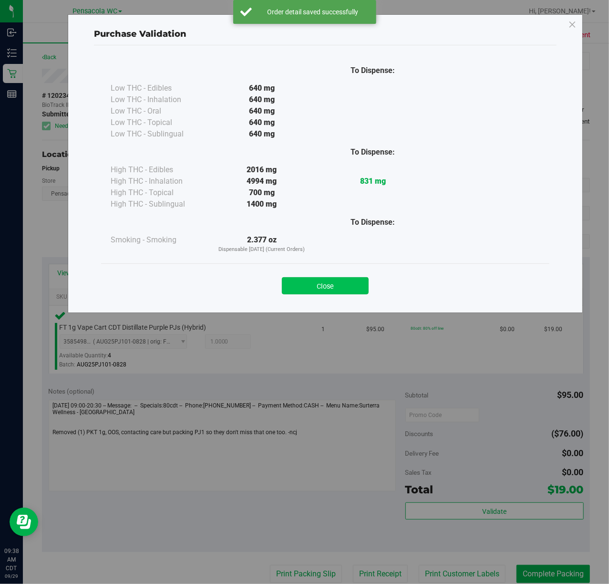
click at [299, 288] on button "Close" at bounding box center [325, 285] width 87 height 17
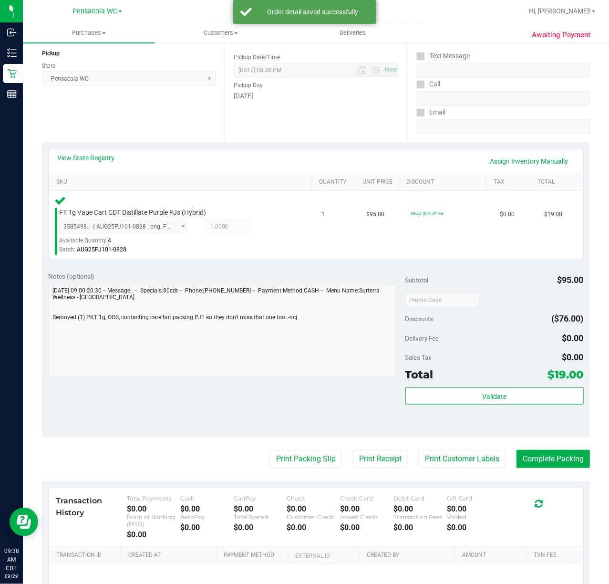
scroll to position [127, 0]
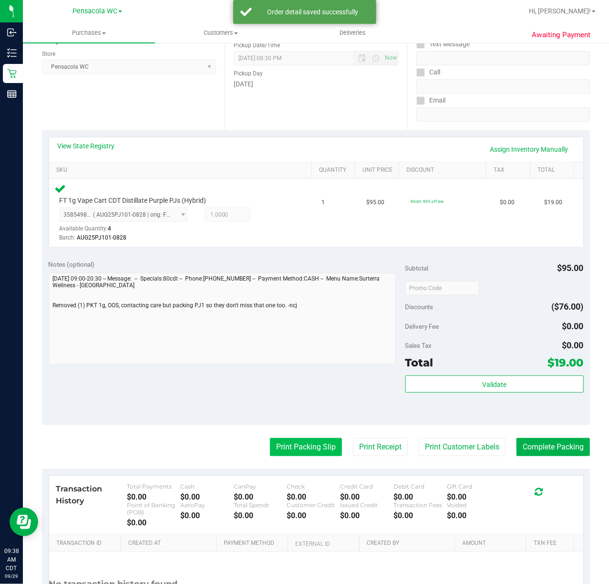
click at [285, 444] on button "Print Packing Slip" at bounding box center [306, 447] width 72 height 18
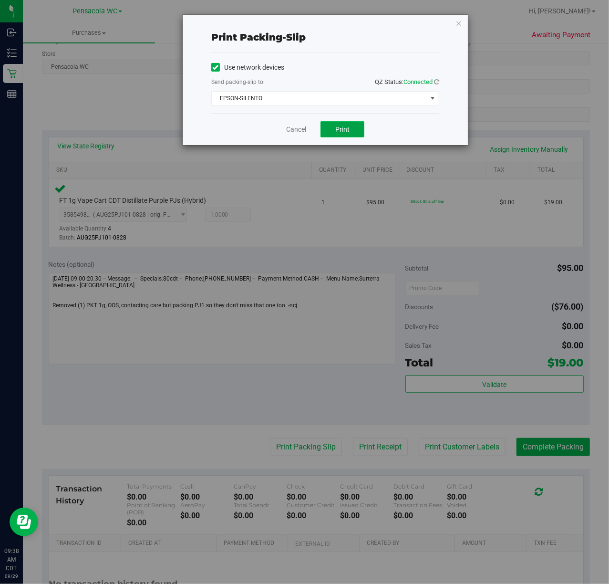
click at [347, 130] on span "Print" at bounding box center [342, 129] width 14 height 8
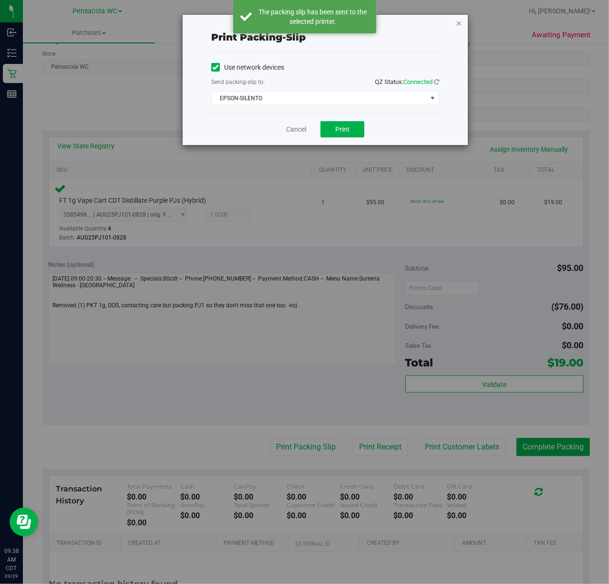
click at [457, 21] on icon "button" at bounding box center [458, 22] width 7 height 11
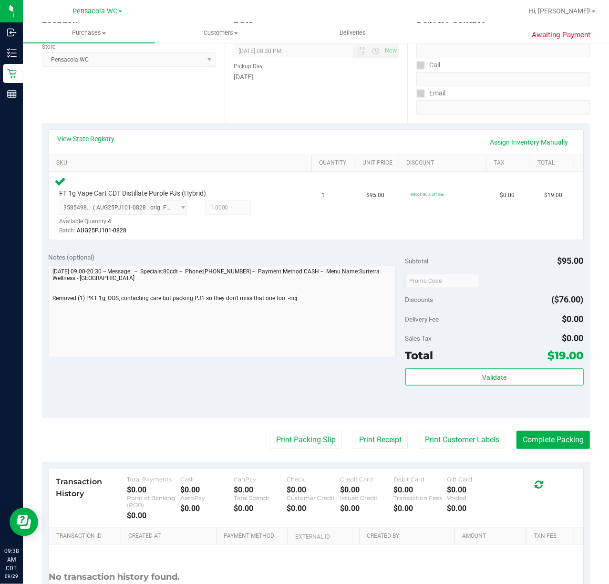
scroll to position [0, 0]
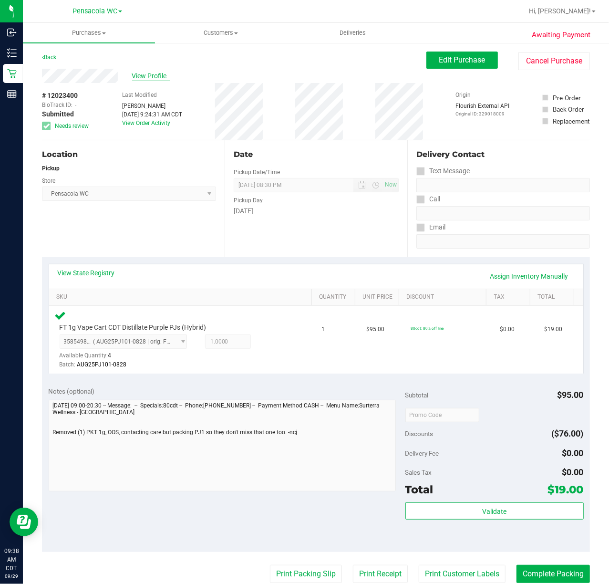
click at [142, 75] on span "View Profile" at bounding box center [151, 76] width 38 height 10
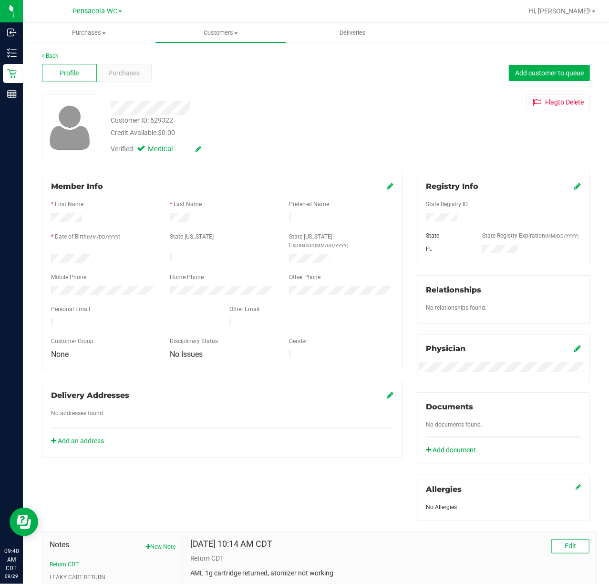
click at [243, 96] on div at bounding box center [243, 104] width 281 height 21
click at [372, 125] on div "Customer ID: 629322 Credit Available: $0.00" at bounding box center [243, 126] width 281 height 22
drag, startPoint x: 199, startPoint y: 122, endPoint x: 115, endPoint y: 115, distance: 84.2
click at [115, 115] on div "Customer ID: 629322 Credit Available: $0.00" at bounding box center [243, 126] width 281 height 22
copy div "Customer ID: 629322"
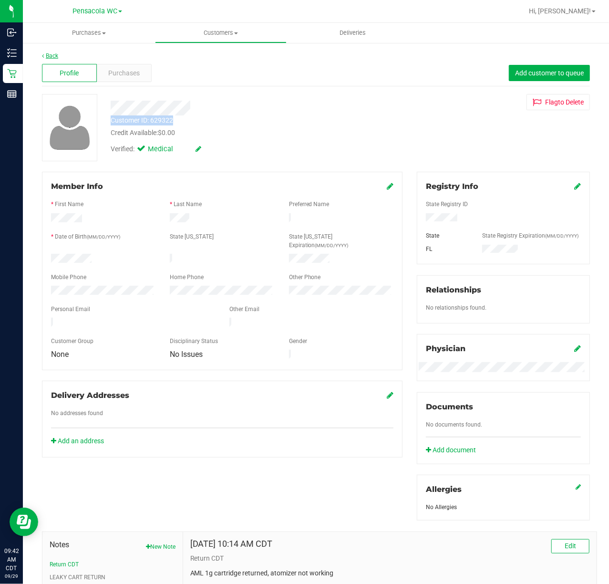
click at [48, 56] on link "Back" at bounding box center [50, 55] width 16 height 7
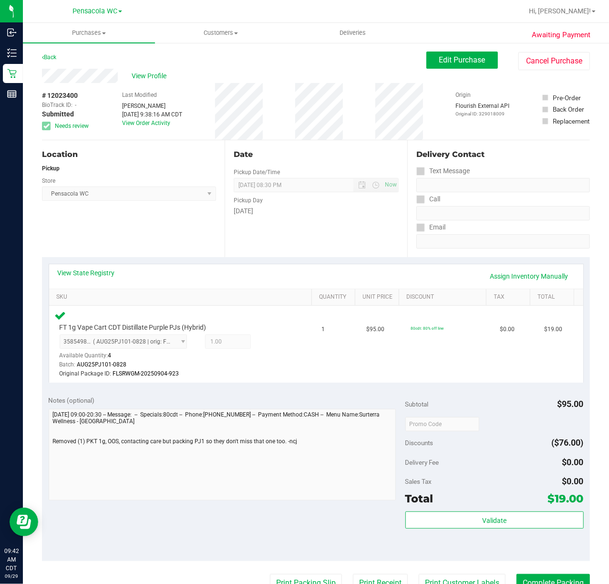
scroll to position [226, 0]
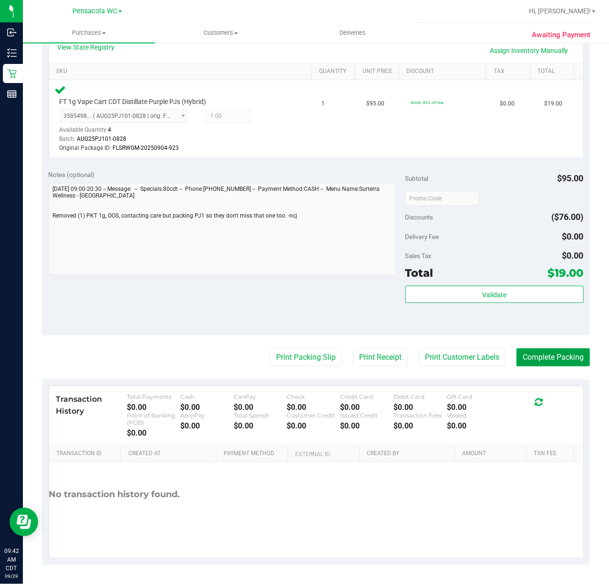
click at [531, 352] on button "Complete Packing" at bounding box center [552, 357] width 73 height 18
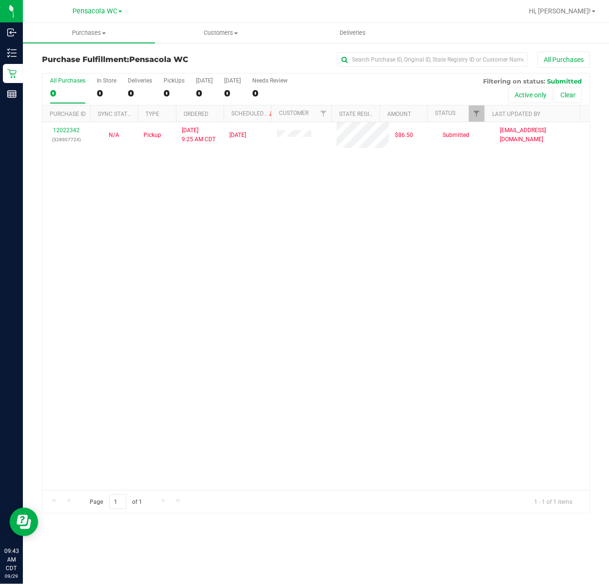
click at [287, 266] on div "12022342 (328907724) N/A Pickup [DATE] 9:25 AM CDT 9/29/2025 $86.50 Submitted […" at bounding box center [315, 306] width 547 height 368
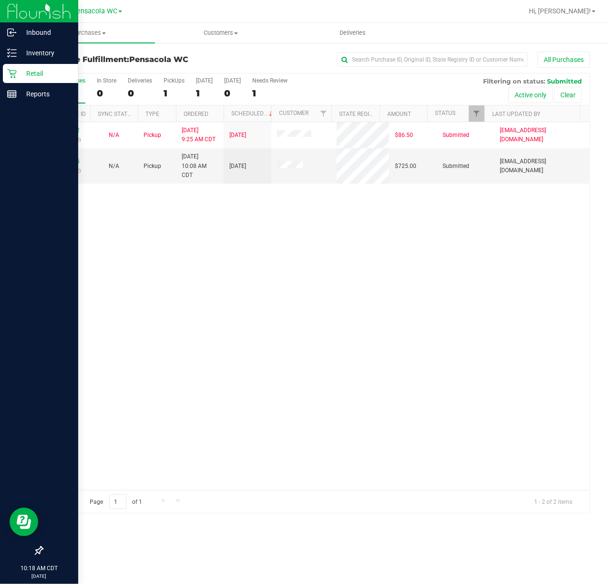
click at [228, 367] on div "12022342 (328907724) N/A Pickup [DATE] 9:25 AM CDT 9/29/2025 $86.50 Submitted […" at bounding box center [315, 306] width 547 height 368
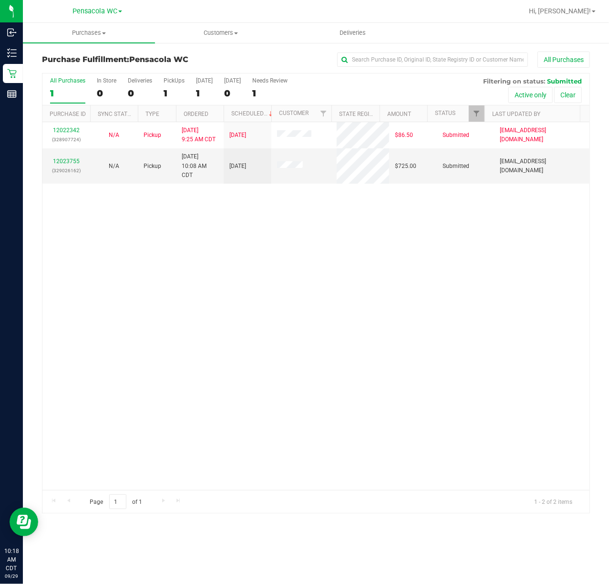
click at [73, 162] on link "12023755" at bounding box center [66, 161] width 27 height 7
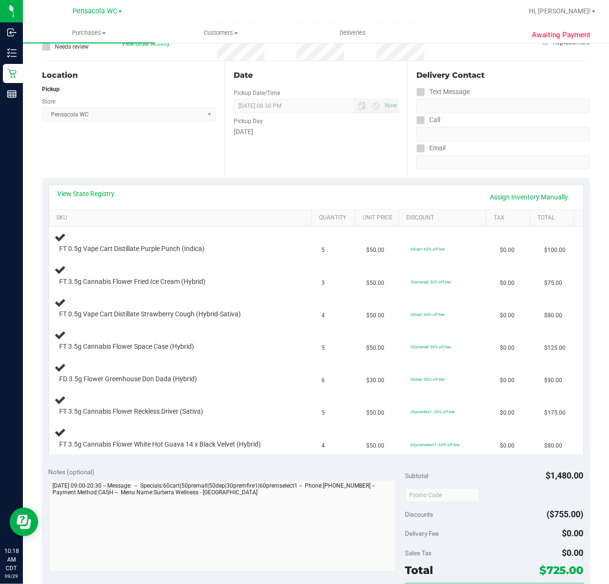
scroll to position [91, 0]
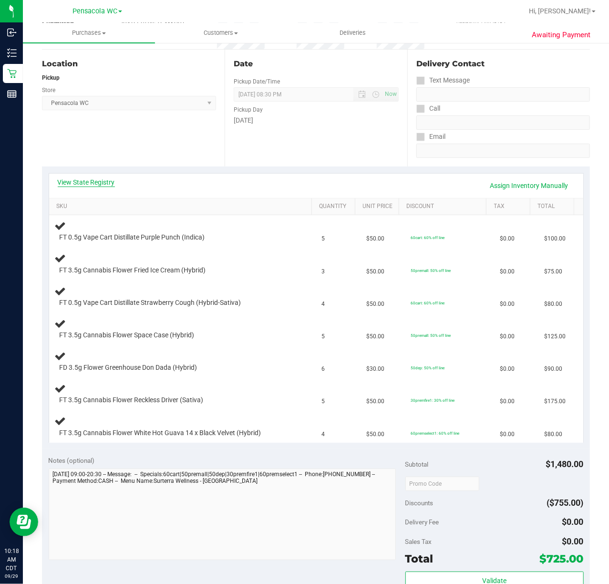
click at [89, 185] on link "View State Registry" at bounding box center [86, 182] width 57 height 10
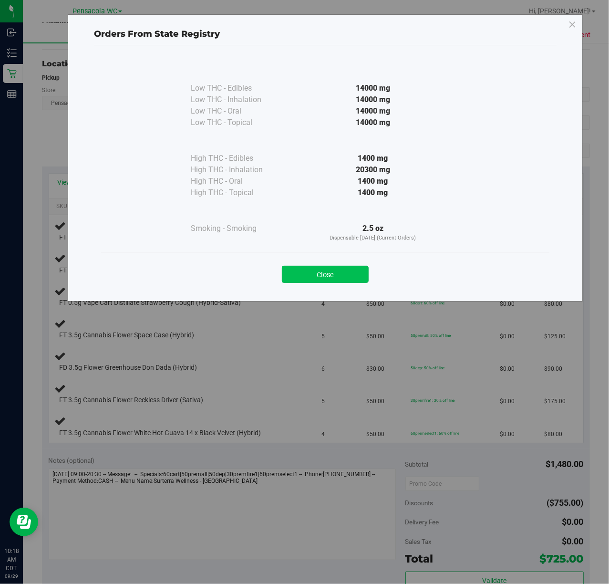
click at [322, 274] on button "Close" at bounding box center [325, 274] width 87 height 17
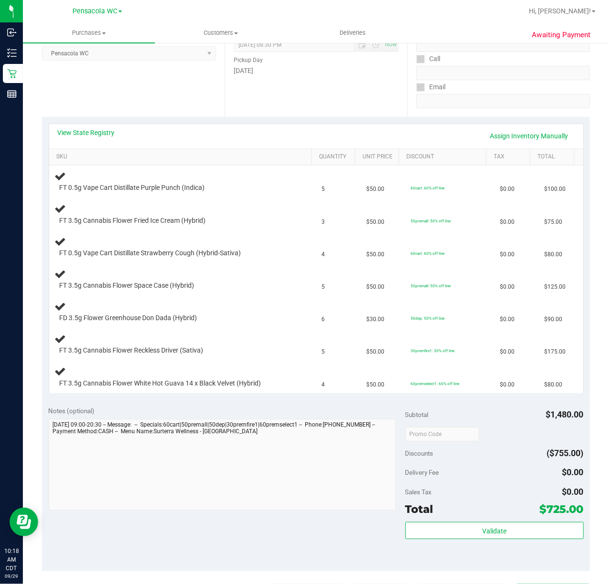
scroll to position [141, 0]
click at [107, 127] on link "View State Registry" at bounding box center [86, 132] width 57 height 10
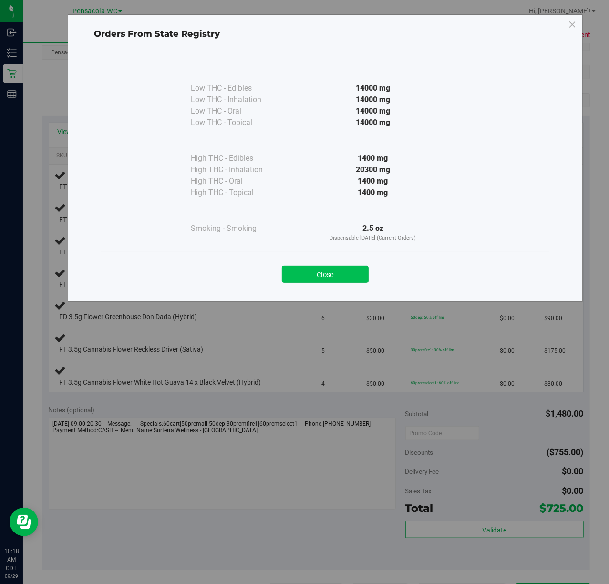
click at [323, 267] on button "Close" at bounding box center [325, 274] width 87 height 17
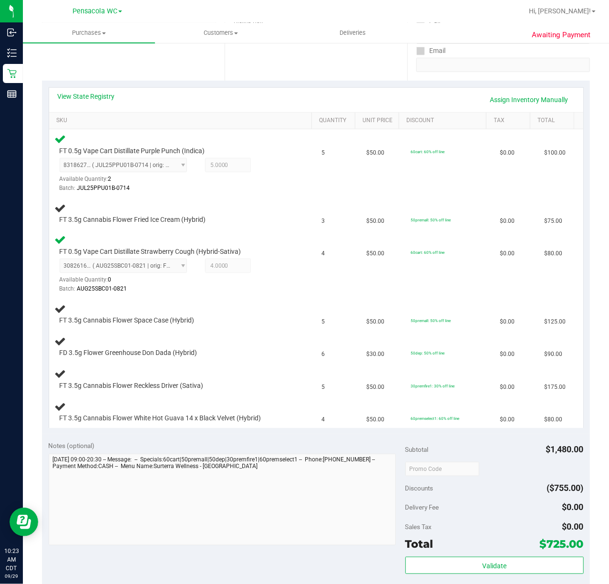
scroll to position [177, 0]
click at [90, 91] on link "View State Registry" at bounding box center [86, 96] width 57 height 10
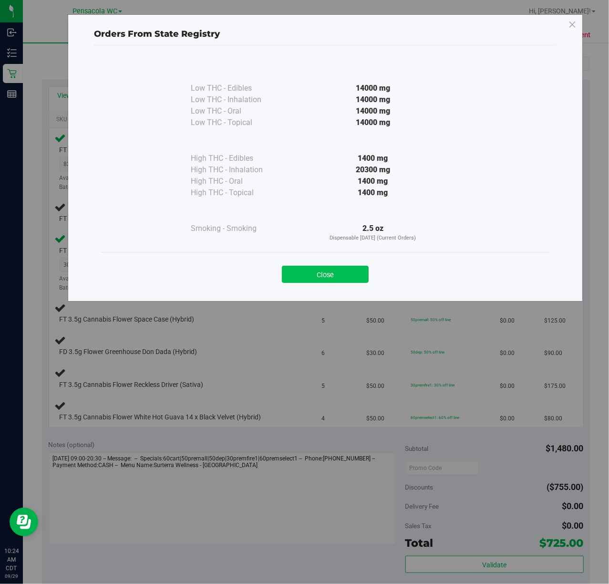
click at [338, 271] on button "Close" at bounding box center [325, 274] width 87 height 17
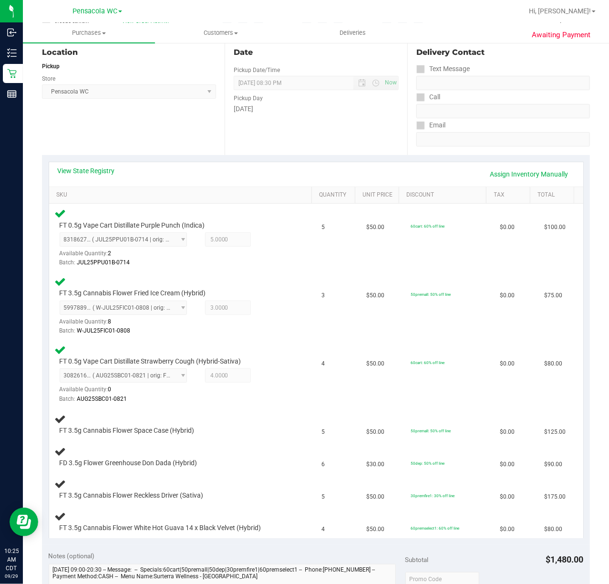
scroll to position [103, 0]
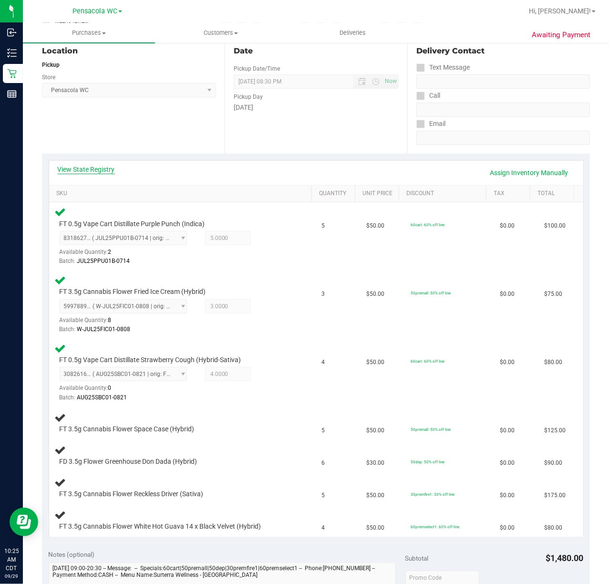
click at [94, 168] on link "View State Registry" at bounding box center [86, 170] width 57 height 10
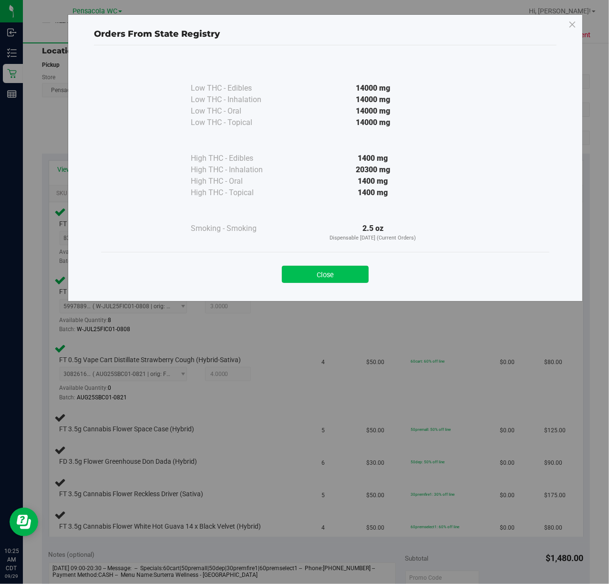
click at [327, 276] on button "Close" at bounding box center [325, 274] width 87 height 17
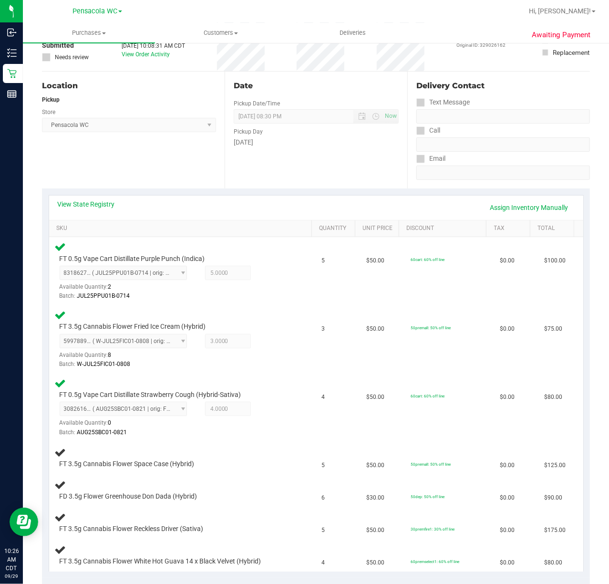
scroll to position [63, 0]
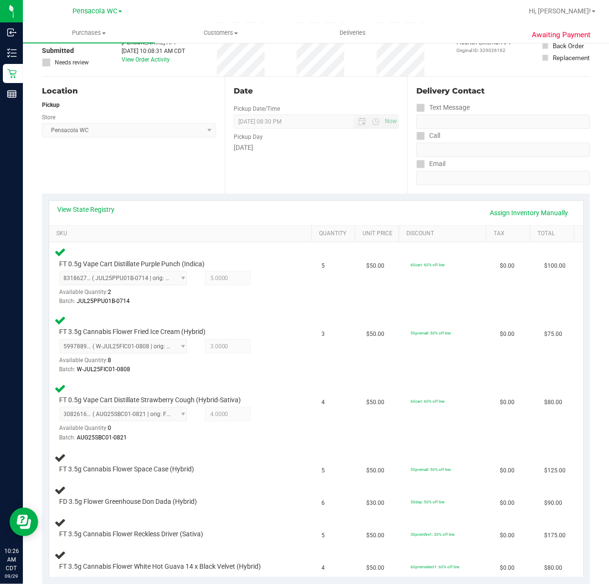
click at [150, 176] on div "Location Pickup Store Pensacola WC Select Store [PERSON_NAME][GEOGRAPHIC_DATA] …" at bounding box center [133, 135] width 183 height 117
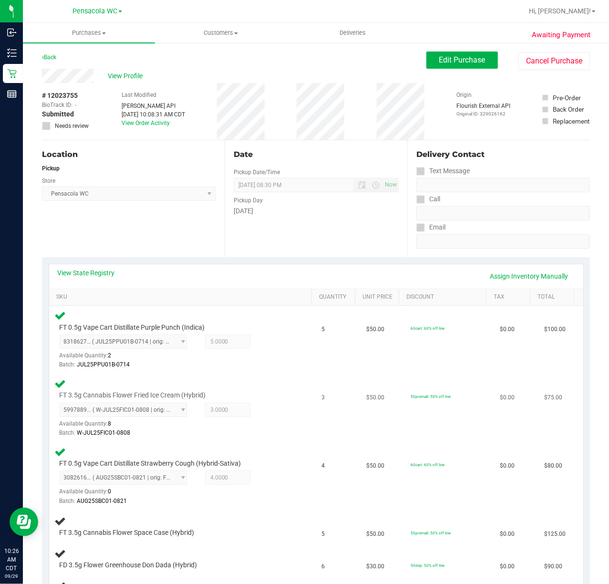
scroll to position [191, 0]
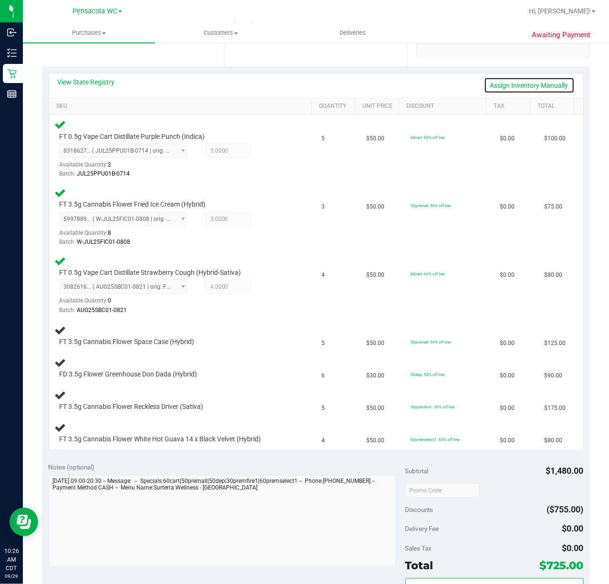
click at [496, 84] on link "Assign Inventory Manually" at bounding box center [529, 85] width 91 height 16
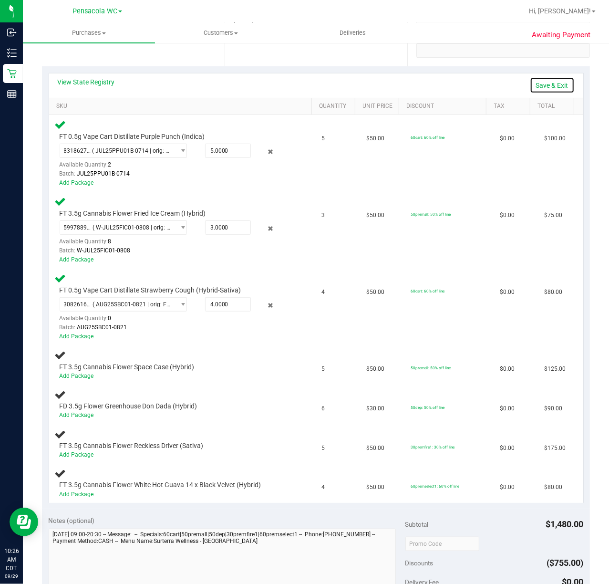
click at [545, 84] on link "Save & Exit" at bounding box center [552, 85] width 45 height 16
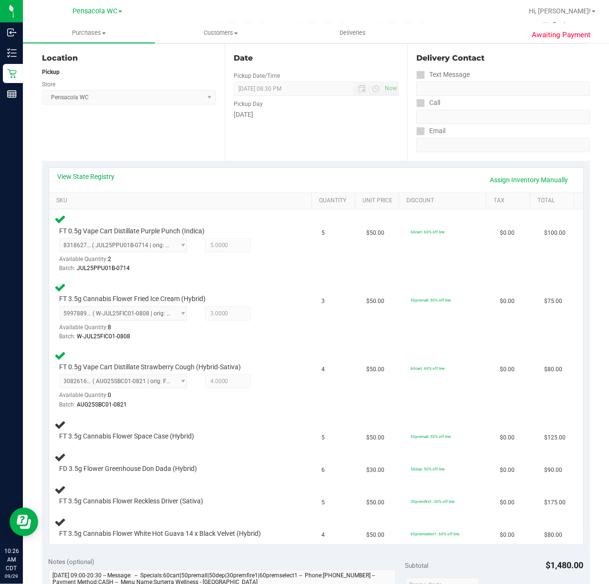
scroll to position [0, 0]
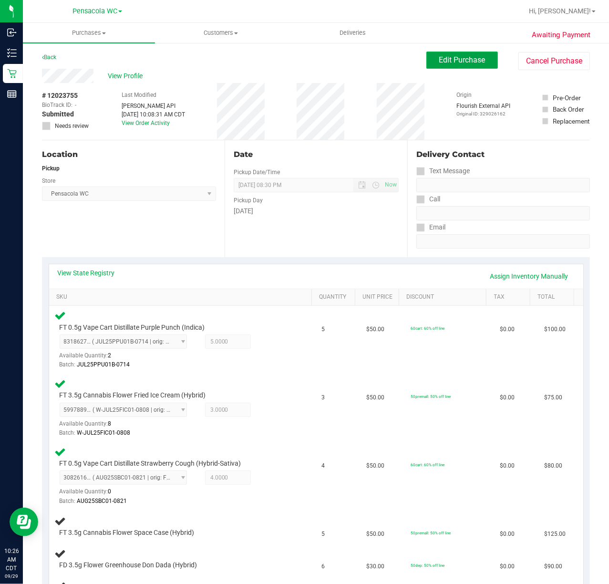
click at [447, 60] on span "Edit Purchase" at bounding box center [462, 59] width 46 height 9
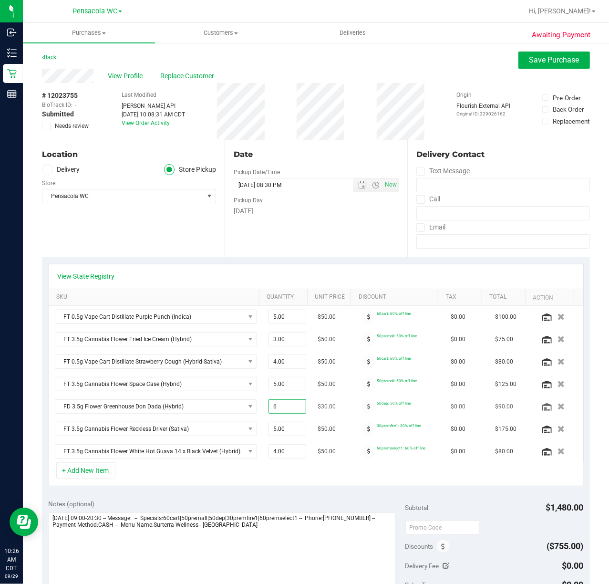
click at [278, 409] on span "6.00 6" at bounding box center [287, 406] width 38 height 14
click at [278, 409] on input "6" at bounding box center [287, 406] width 37 height 13
click at [298, 500] on div "Notes (optional) Subtotal $1,480.00 Discounts ($755.00) Delivery Fee $0.00 Sale…" at bounding box center [316, 579] width 548 height 172
click at [283, 413] on span "6.00 6" at bounding box center [287, 406] width 38 height 14
click at [283, 413] on input "6" at bounding box center [287, 406] width 37 height 13
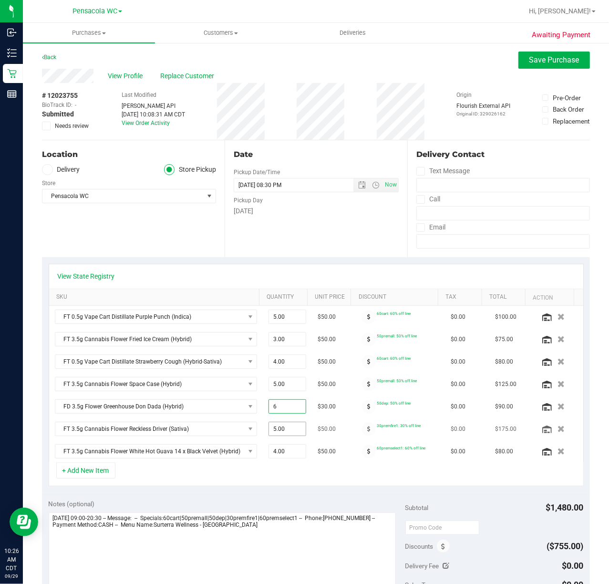
click at [290, 440] on td "5.00 5" at bounding box center [287, 429] width 49 height 22
click at [285, 411] on span "6.00 6" at bounding box center [287, 406] width 38 height 14
click at [285, 411] on input "6" at bounding box center [287, 406] width 37 height 13
type input "5"
type input "5.00"
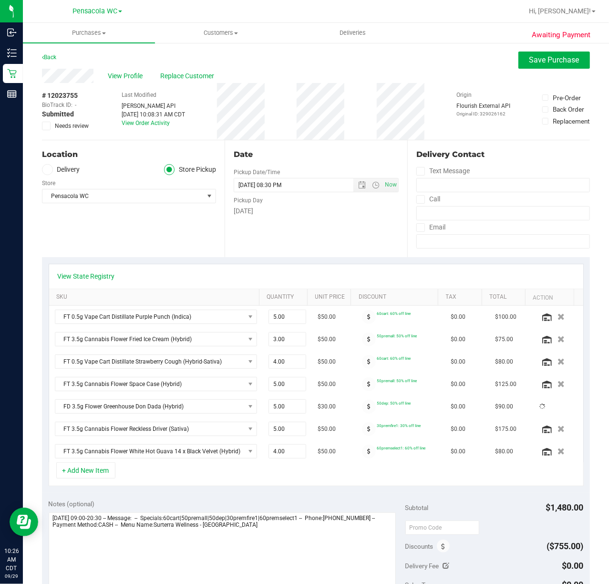
click at [241, 508] on div "Notes (optional)" at bounding box center [227, 504] width 357 height 10
click at [279, 432] on span "5.00 5" at bounding box center [287, 429] width 38 height 14
click at [279, 432] on input "5" at bounding box center [287, 428] width 37 height 13
type input "4"
type input "4.00"
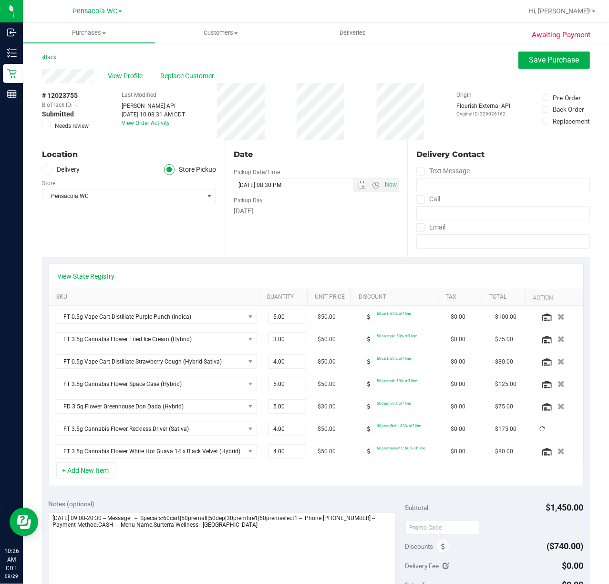
click at [311, 500] on div "Notes (optional) Subtotal $1,450.00 Discounts ($740.00) Delivery Fee $0.00 Sale…" at bounding box center [316, 579] width 548 height 172
click at [277, 453] on span "4.00 4" at bounding box center [287, 451] width 38 height 14
click at [277, 453] on input "4" at bounding box center [287, 450] width 37 height 13
type input "3"
type input "4"
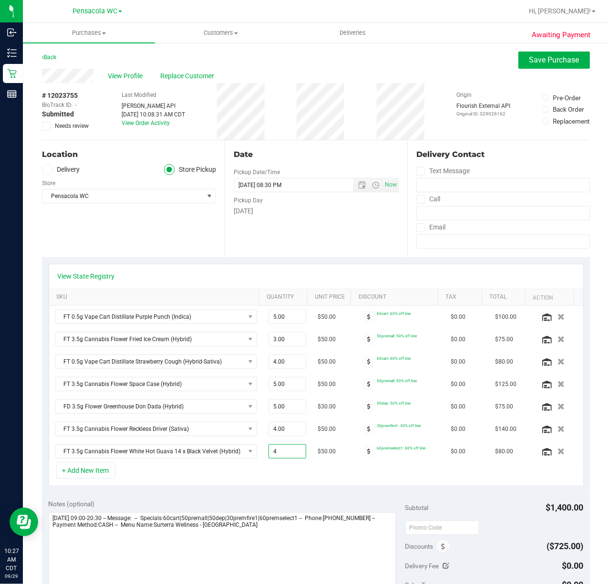
click at [289, 477] on div "+ Add New Item" at bounding box center [316, 474] width 535 height 24
click at [279, 386] on span "5.00 5" at bounding box center [287, 384] width 38 height 14
click at [279, 386] on input "5" at bounding box center [287, 383] width 37 height 13
type input "4"
type input "4.00"
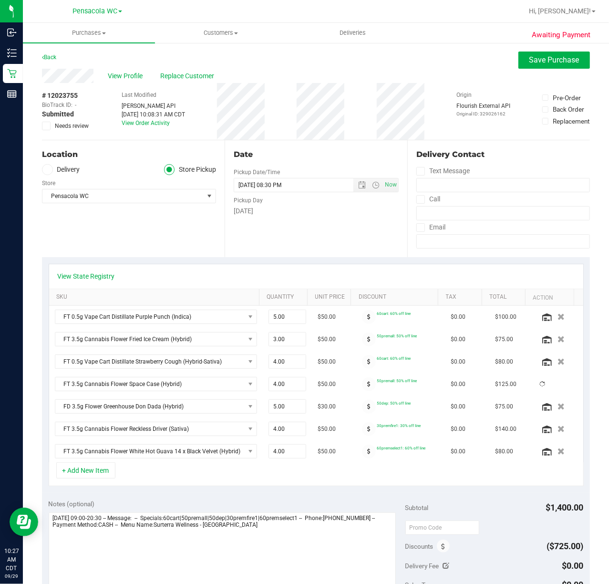
click at [288, 515] on div "Notes (optional)" at bounding box center [227, 552] width 357 height 107
drag, startPoint x: 300, startPoint y: 537, endPoint x: 296, endPoint y: 533, distance: 6.1
click at [300, 536] on textarea at bounding box center [222, 558] width 347 height 92
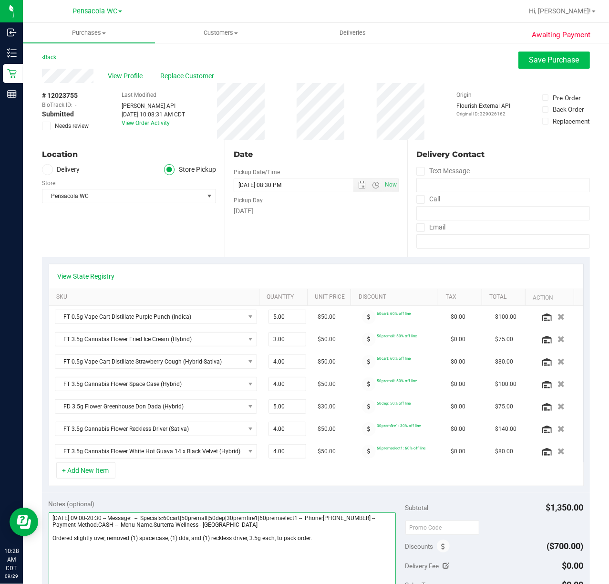
type textarea "[DATE] 09:00-20:30 -- Message: -- Specials:60cart|50premall|50dep|30premfire1|6…"
click at [541, 56] on span "Save Purchase" at bounding box center [554, 59] width 50 height 9
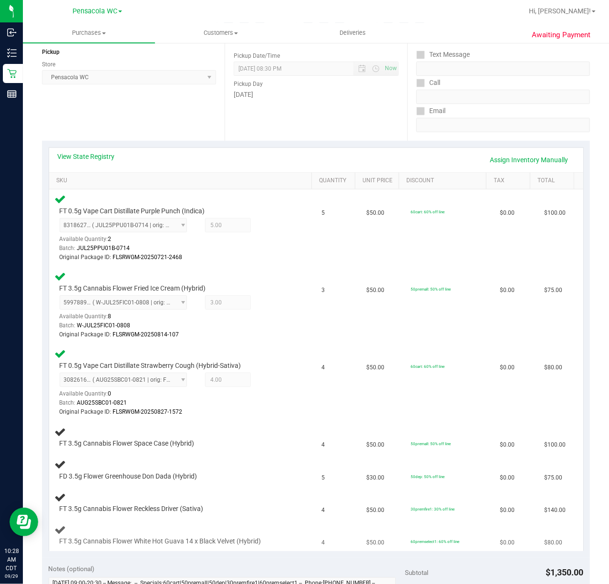
scroll to position [254, 0]
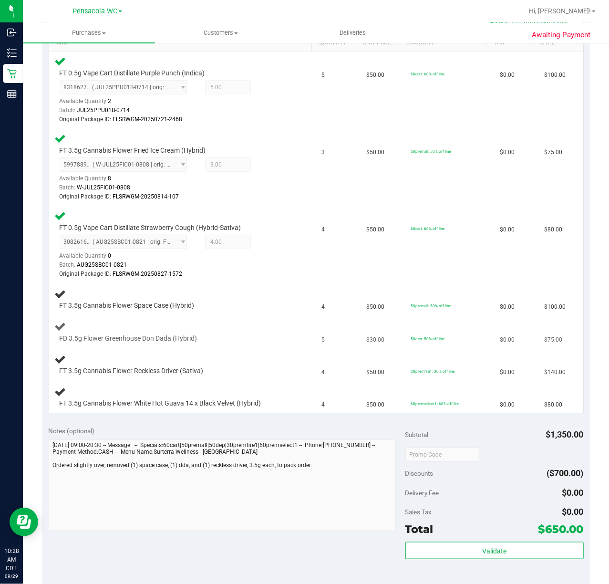
click at [237, 325] on div "FD 3.5g Flower Greenhouse Don Dada (Hybrid)" at bounding box center [183, 331] width 256 height 22
click at [237, 311] on td "FT 3.5g Cannabis Flower Space Case (Hybrid)" at bounding box center [182, 299] width 267 height 32
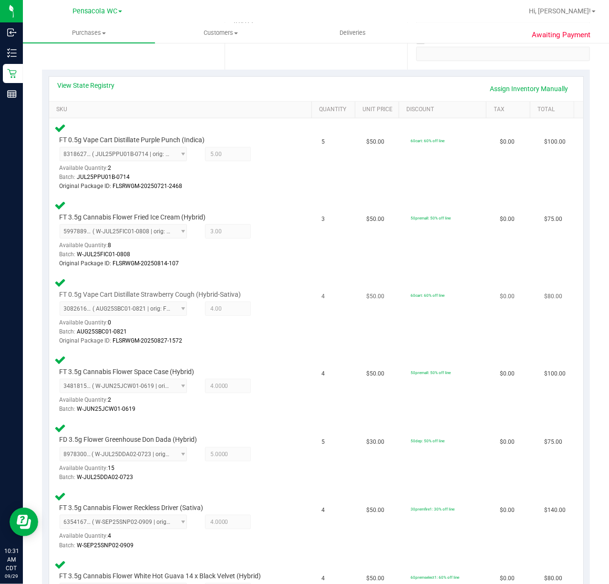
scroll to position [508, 0]
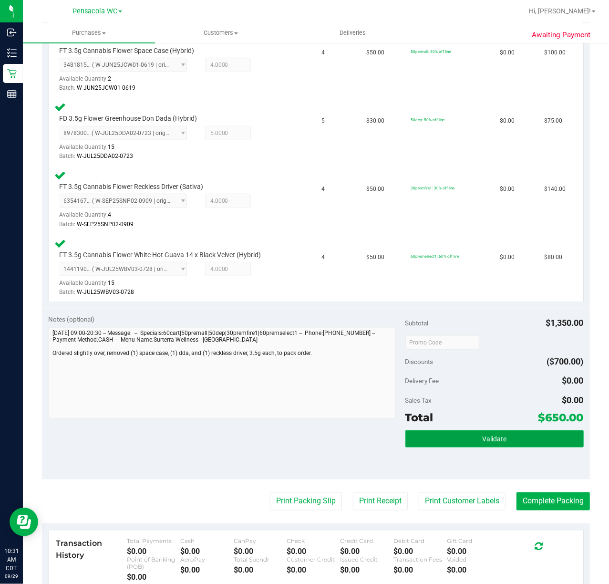
click at [475, 442] on button "Validate" at bounding box center [494, 438] width 178 height 17
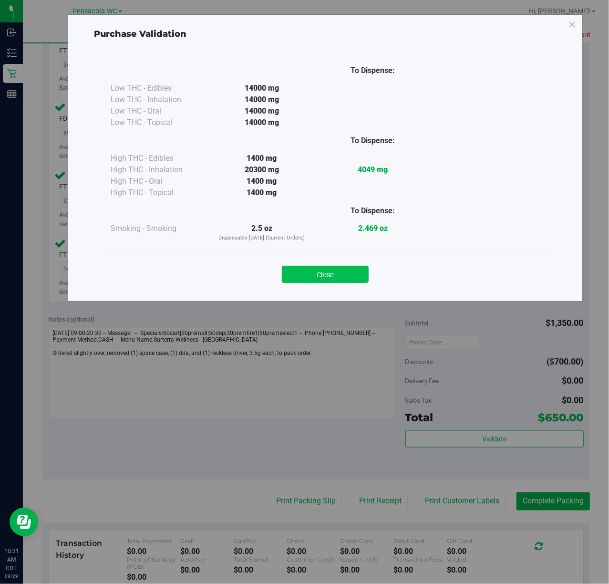
click at [355, 274] on button "Close" at bounding box center [325, 274] width 87 height 17
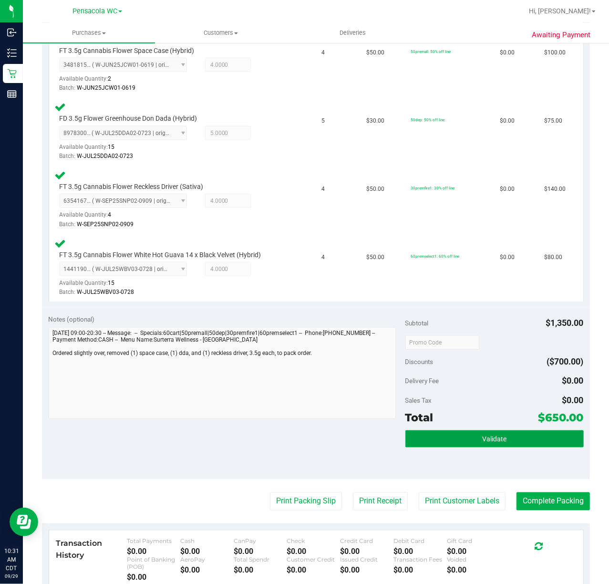
click at [430, 442] on button "Validate" at bounding box center [494, 438] width 178 height 17
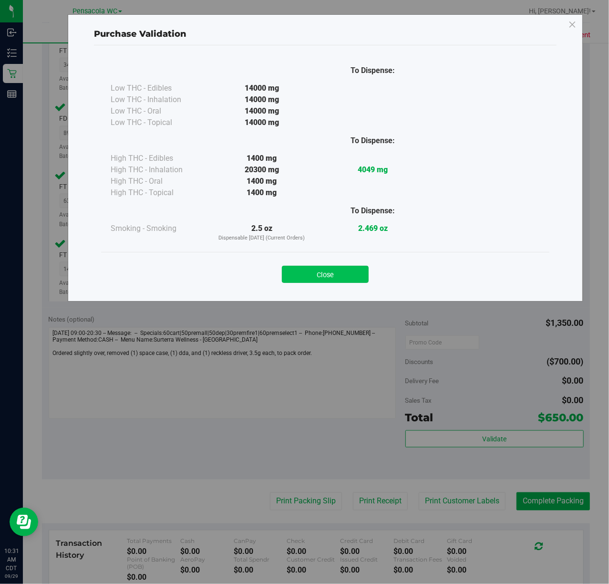
click at [306, 275] on button "Close" at bounding box center [325, 274] width 87 height 17
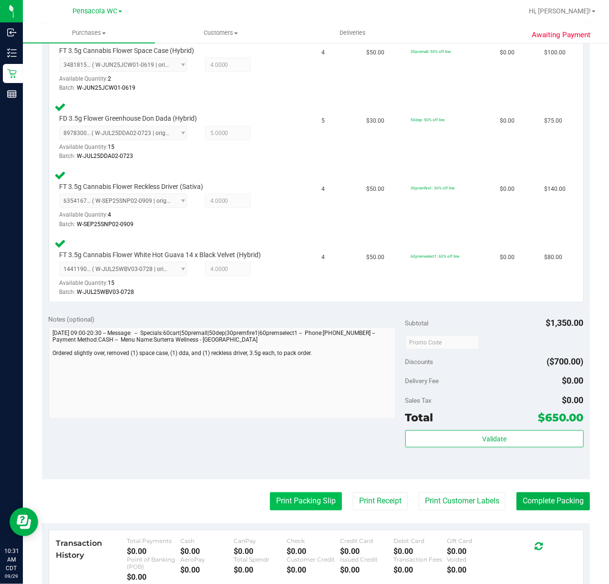
click at [321, 504] on button "Print Packing Slip" at bounding box center [306, 501] width 72 height 18
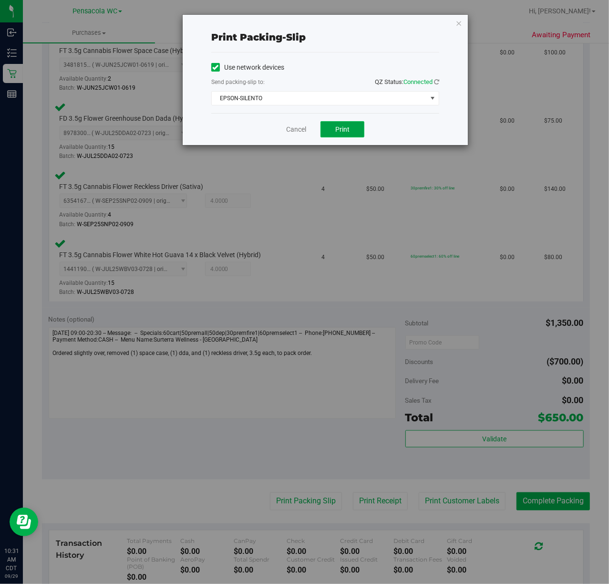
click at [333, 124] on button "Print" at bounding box center [342, 129] width 44 height 16
click at [458, 42] on div "Print packing-slip Use network devices Send packing-slip to: QZ Status: Connect…" at bounding box center [325, 80] width 285 height 130
click at [460, 24] on icon "button" at bounding box center [458, 22] width 7 height 11
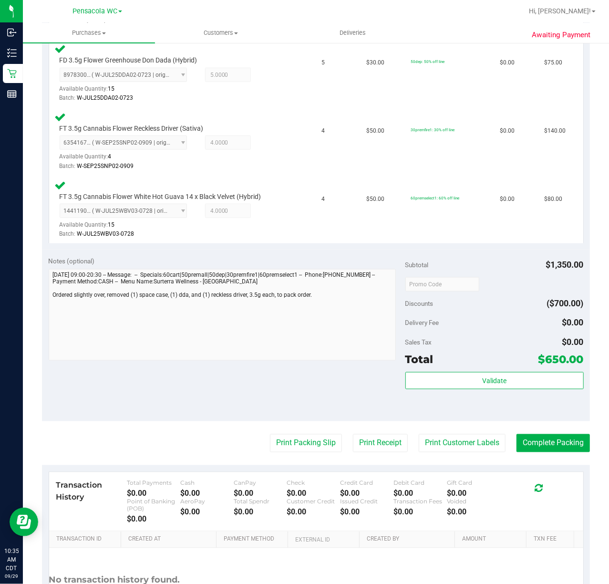
scroll to position [652, 0]
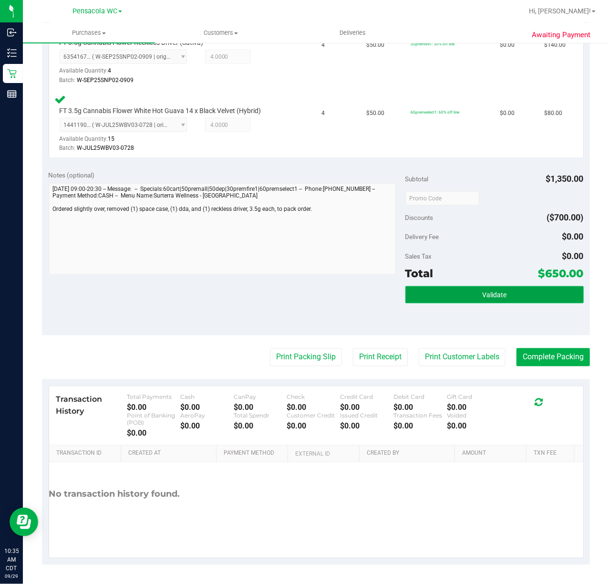
click at [482, 296] on span "Validate" at bounding box center [494, 295] width 24 height 8
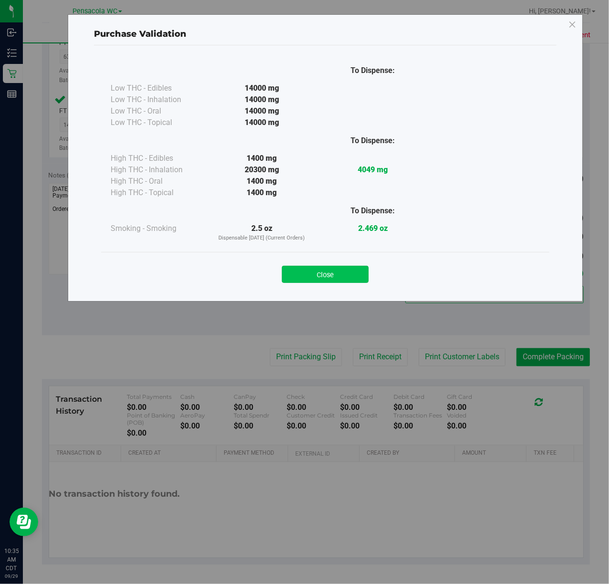
click at [344, 283] on button "Close" at bounding box center [325, 274] width 87 height 17
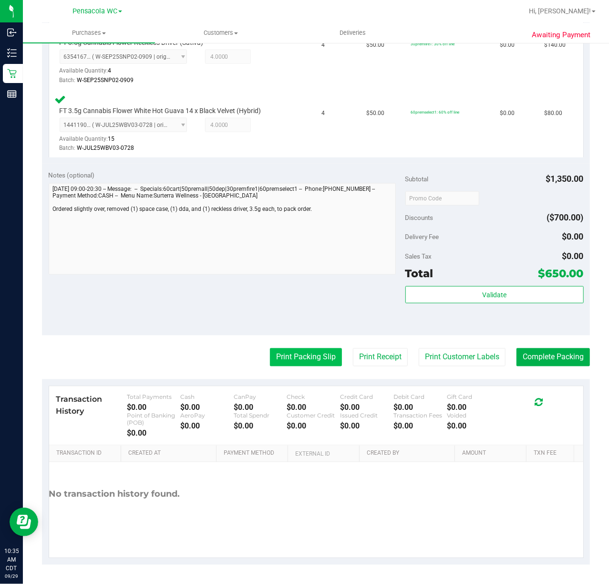
click at [281, 361] on button "Print Packing Slip" at bounding box center [306, 357] width 72 height 18
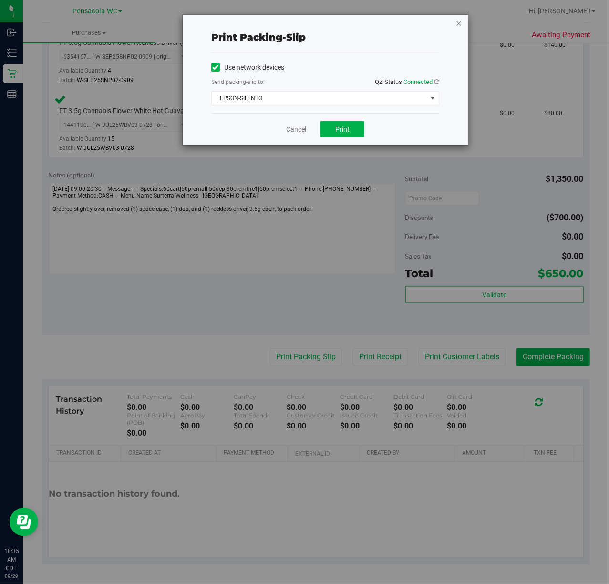
click at [460, 21] on icon "button" at bounding box center [458, 22] width 7 height 11
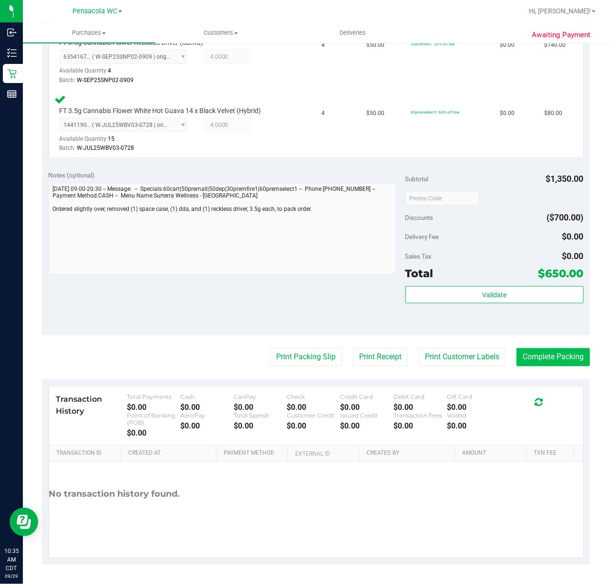
click at [541, 361] on button "Complete Packing" at bounding box center [552, 357] width 73 height 18
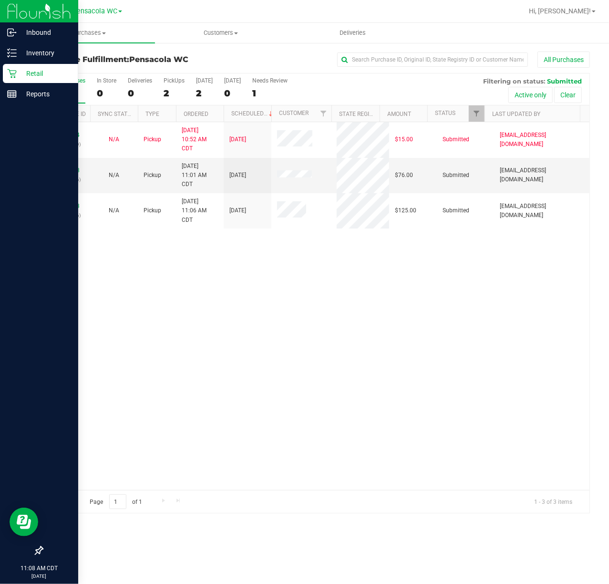
click at [359, 339] on div "12024084 (329044199) N/A Pickup [DATE] 10:52 AM CDT 9/29/2025 $15.00 Submitted …" at bounding box center [315, 306] width 547 height 368
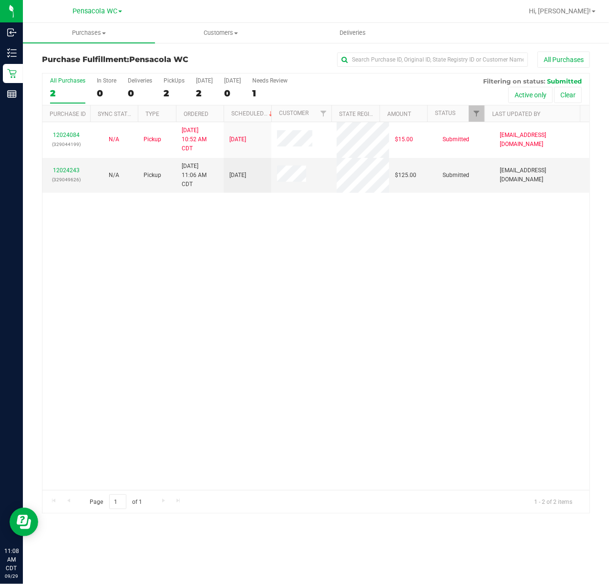
click at [75, 171] on link "12024243" at bounding box center [66, 170] width 27 height 7
click at [255, 304] on div "12024084 (329044199) N/A Pickup [DATE] 10:52 AM CDT 9/29/2025 $15.00 Submitted …" at bounding box center [315, 306] width 547 height 368
click at [63, 172] on link "12024364" at bounding box center [66, 170] width 27 height 7
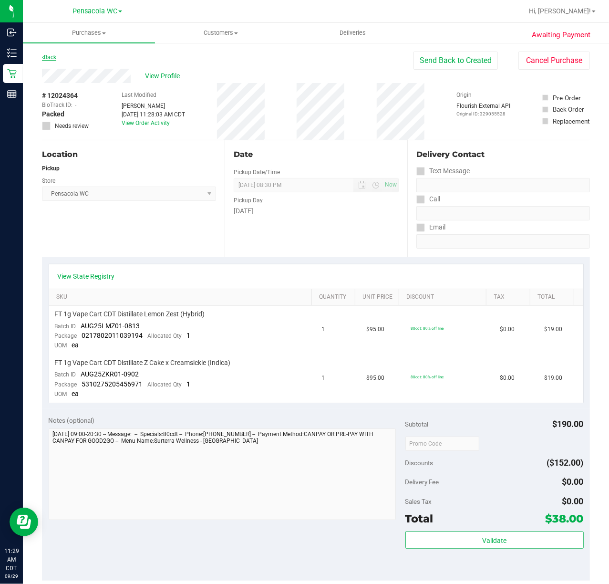
click at [52, 58] on link "Back" at bounding box center [49, 57] width 14 height 7
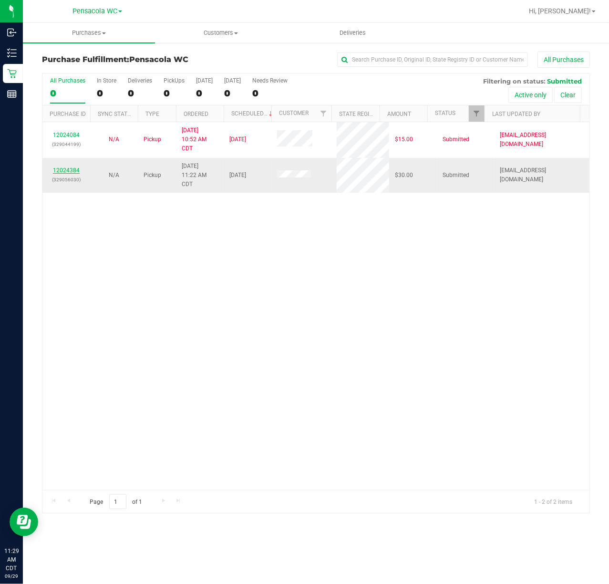
click at [76, 174] on link "12024384" at bounding box center [66, 170] width 27 height 7
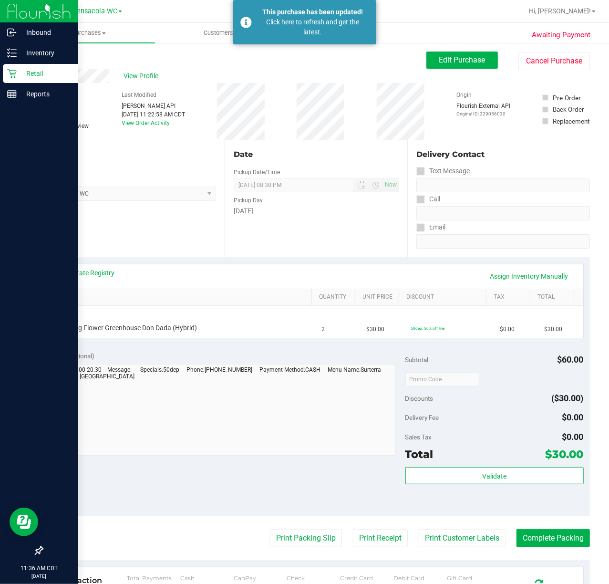
click at [11, 70] on icon at bounding box center [12, 74] width 10 height 10
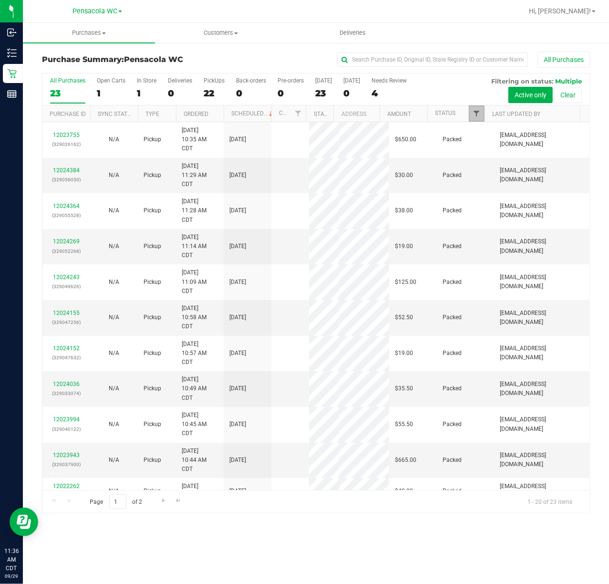
click at [478, 113] on span "Filter" at bounding box center [477, 114] width 8 height 8
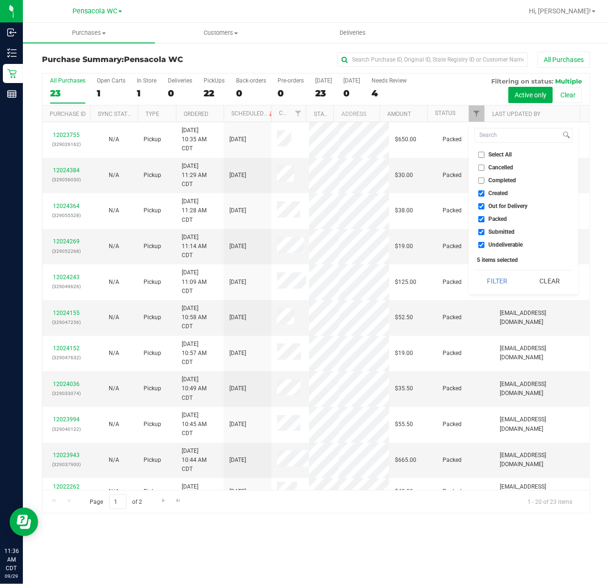
click at [499, 154] on span "Select All" at bounding box center [500, 155] width 23 height 6
click at [484, 154] on input "Select All" at bounding box center [481, 155] width 6 height 6
checkbox input "true"
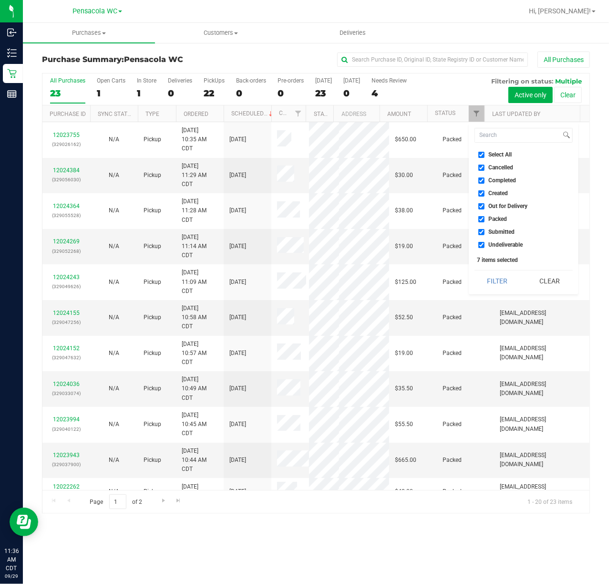
click at [508, 155] on span "Select All" at bounding box center [500, 155] width 23 height 6
click at [484, 155] on input "Select All" at bounding box center [481, 155] width 6 height 6
checkbox input "false"
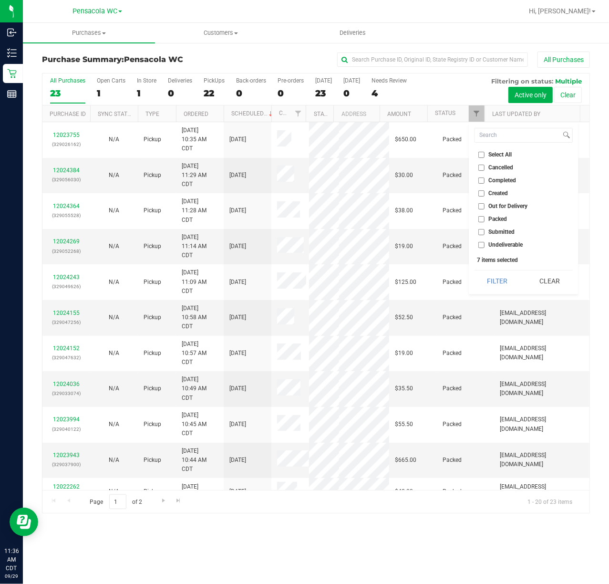
checkbox input "false"
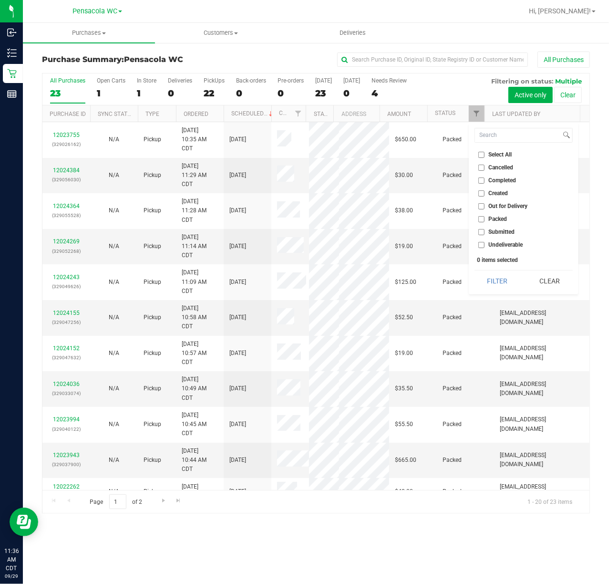
click at [504, 235] on span "Submitted" at bounding box center [502, 232] width 26 height 6
click at [484, 235] on input "Submitted" at bounding box center [481, 232] width 6 height 6
checkbox input "true"
click at [498, 279] on button "Filter" at bounding box center [497, 280] width 46 height 21
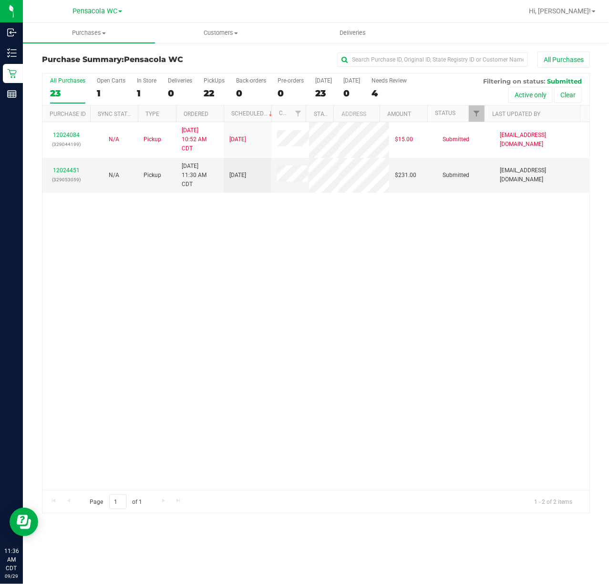
click at [189, 274] on div "12024084 (329044199) N/A Pickup [DATE] 10:52 AM CDT 9/29/2025 $15.00 Submitted …" at bounding box center [315, 306] width 547 height 368
click at [75, 172] on link "12024451" at bounding box center [66, 170] width 27 height 7
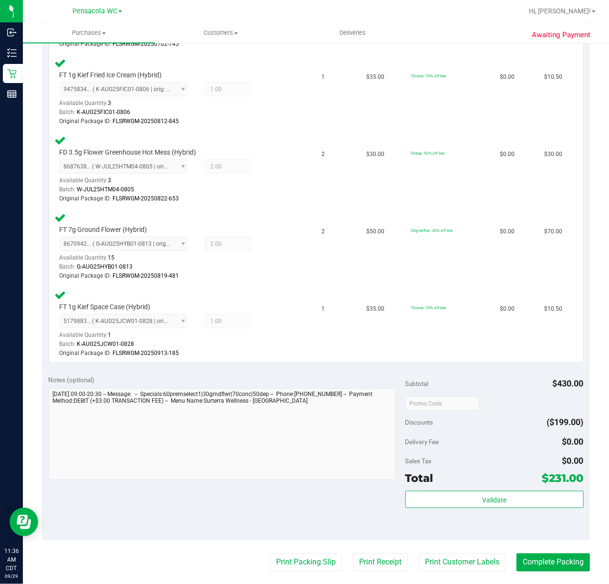
scroll to position [402, 0]
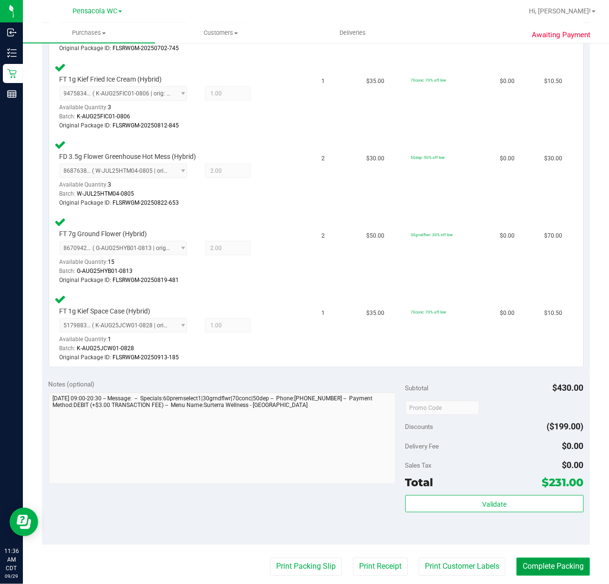
click at [539, 570] on button "Complete Packing" at bounding box center [552, 566] width 73 height 18
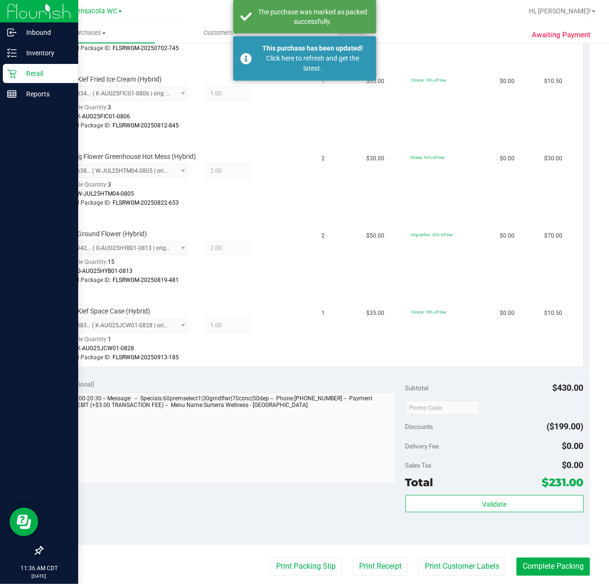
click at [8, 74] on icon at bounding box center [12, 74] width 10 height 10
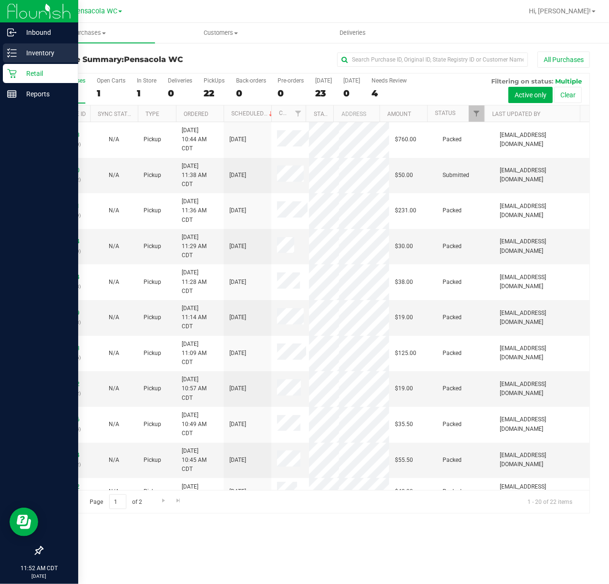
click at [16, 56] on line at bounding box center [13, 56] width 5 height 0
click at [48, 54] on p "Inventory" at bounding box center [45, 52] width 57 height 11
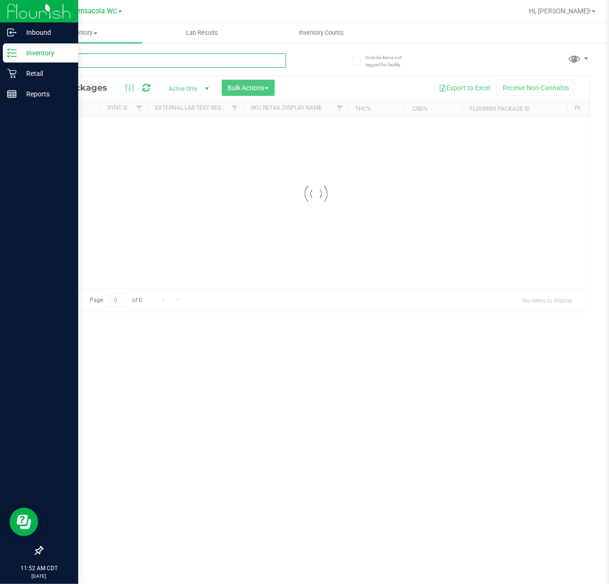
click at [139, 62] on input "text" at bounding box center [164, 60] width 244 height 14
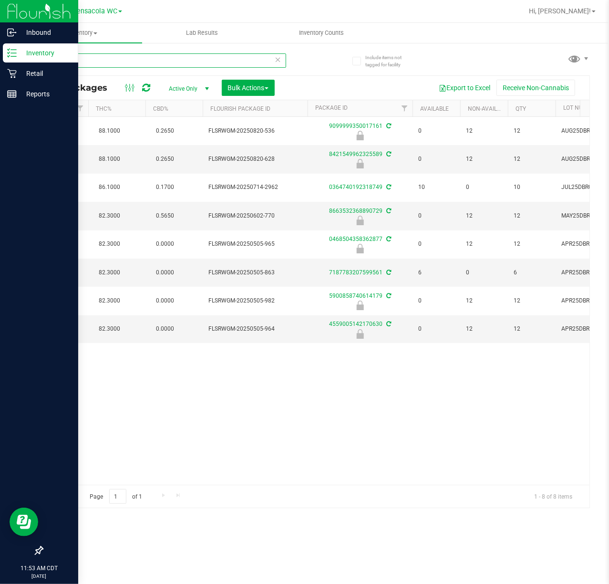
scroll to position [0, 260]
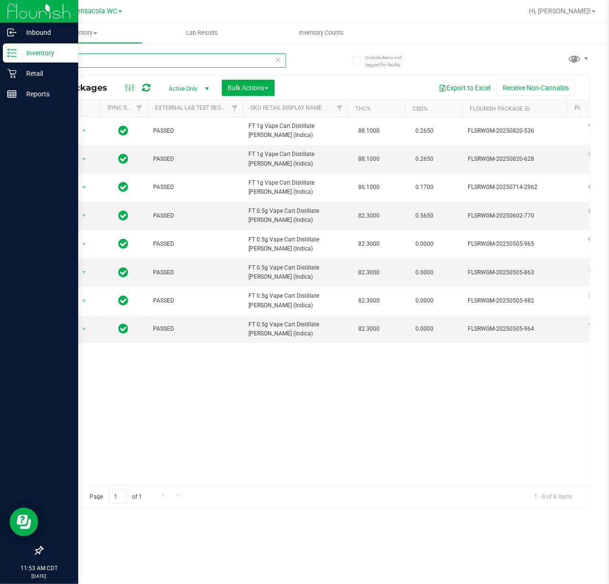
type input "dbr"
